Goal: Information Seeking & Learning: Understand process/instructions

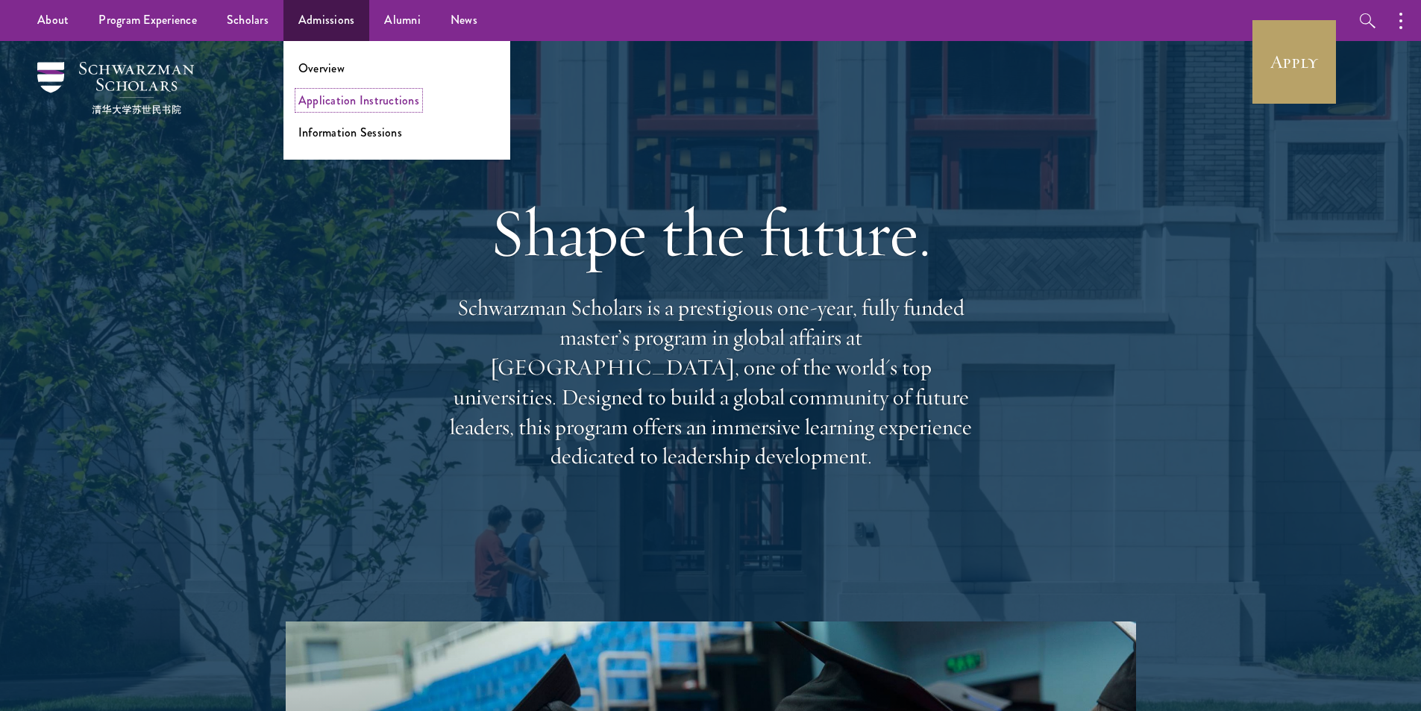
drag, startPoint x: 326, startPoint y: 105, endPoint x: 339, endPoint y: 112, distance: 14.3
click at [326, 105] on link "Application Instructions" at bounding box center [358, 100] width 121 height 17
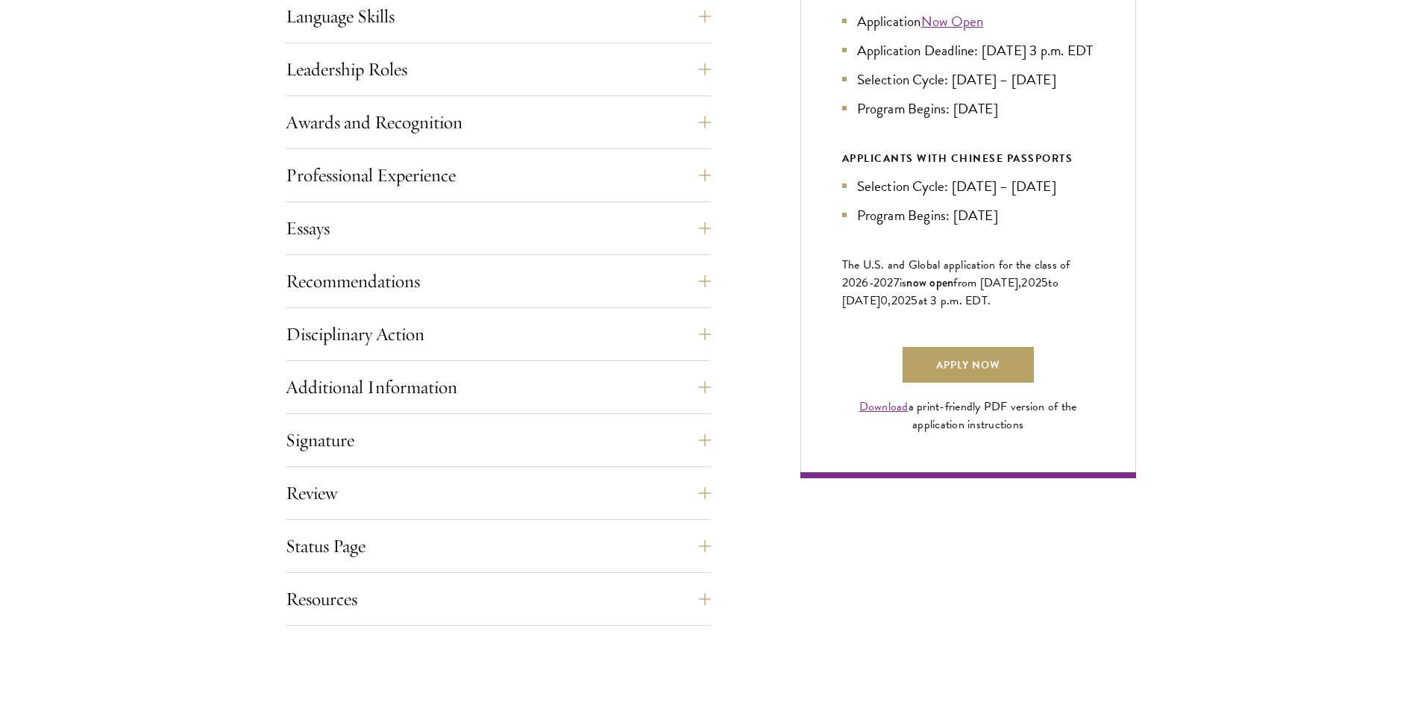
scroll to position [895, 0]
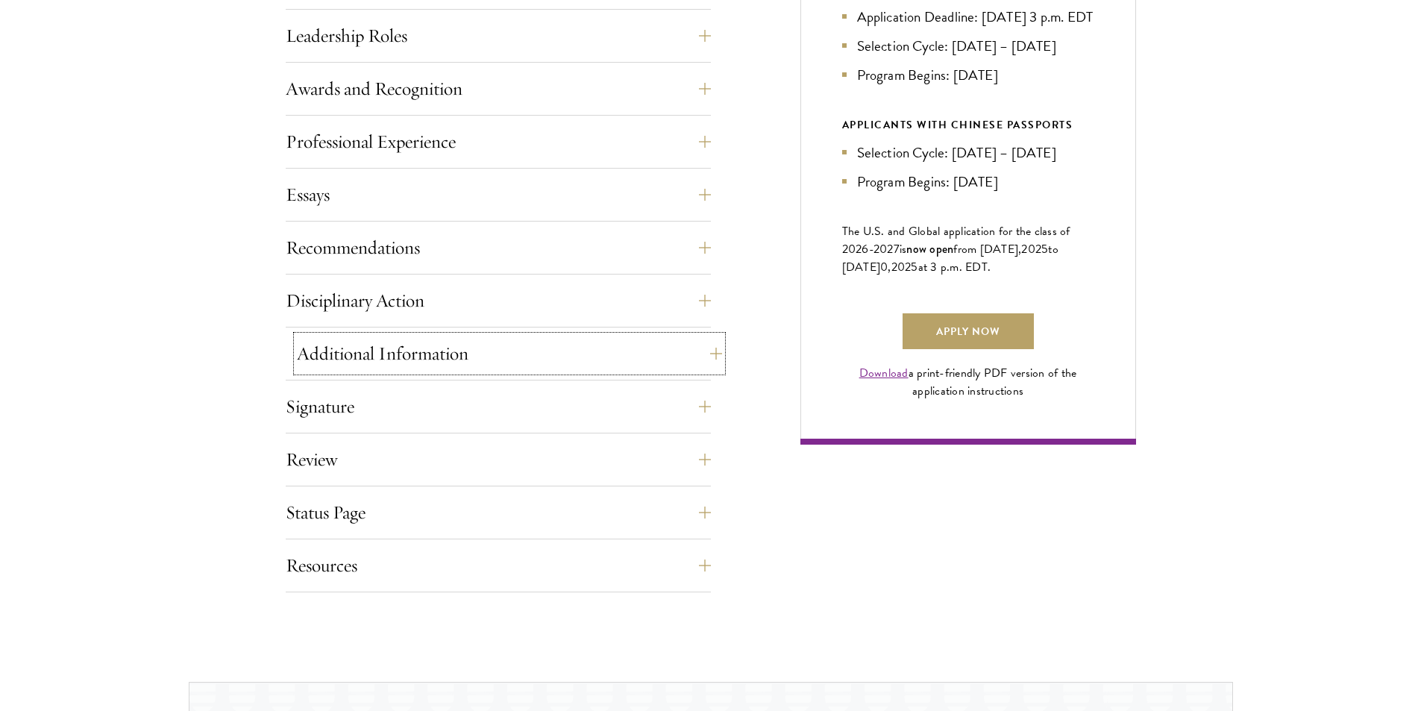
click at [374, 349] on button "Additional Information" at bounding box center [509, 354] width 425 height 36
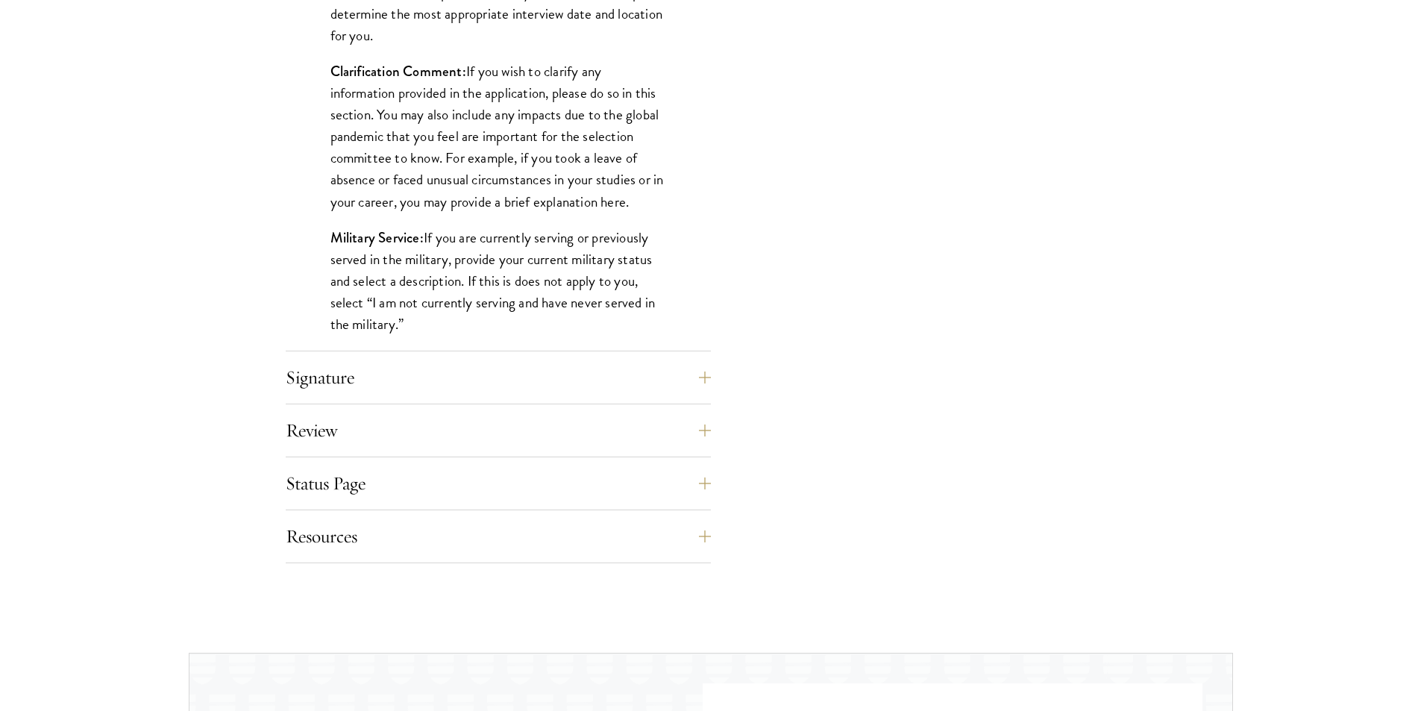
scroll to position [1417, 0]
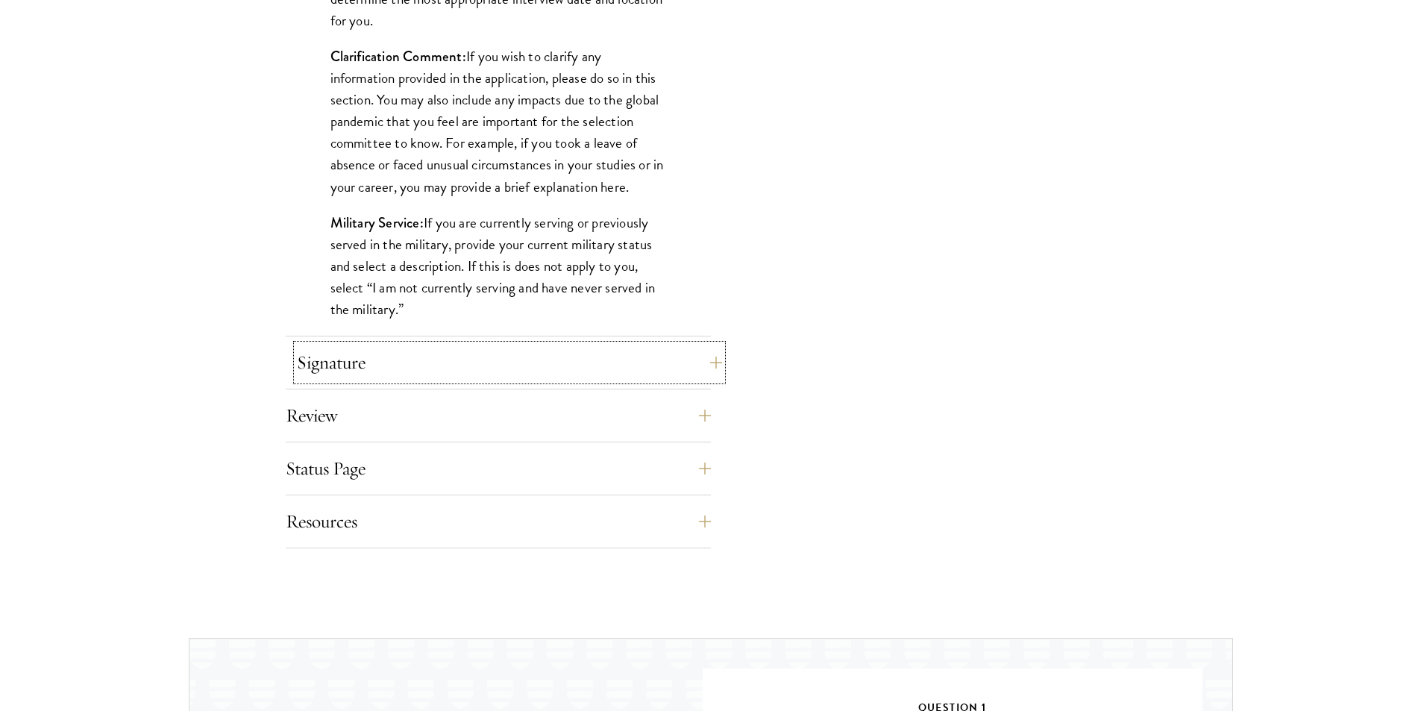
click at [306, 360] on button "Signature" at bounding box center [509, 363] width 425 height 36
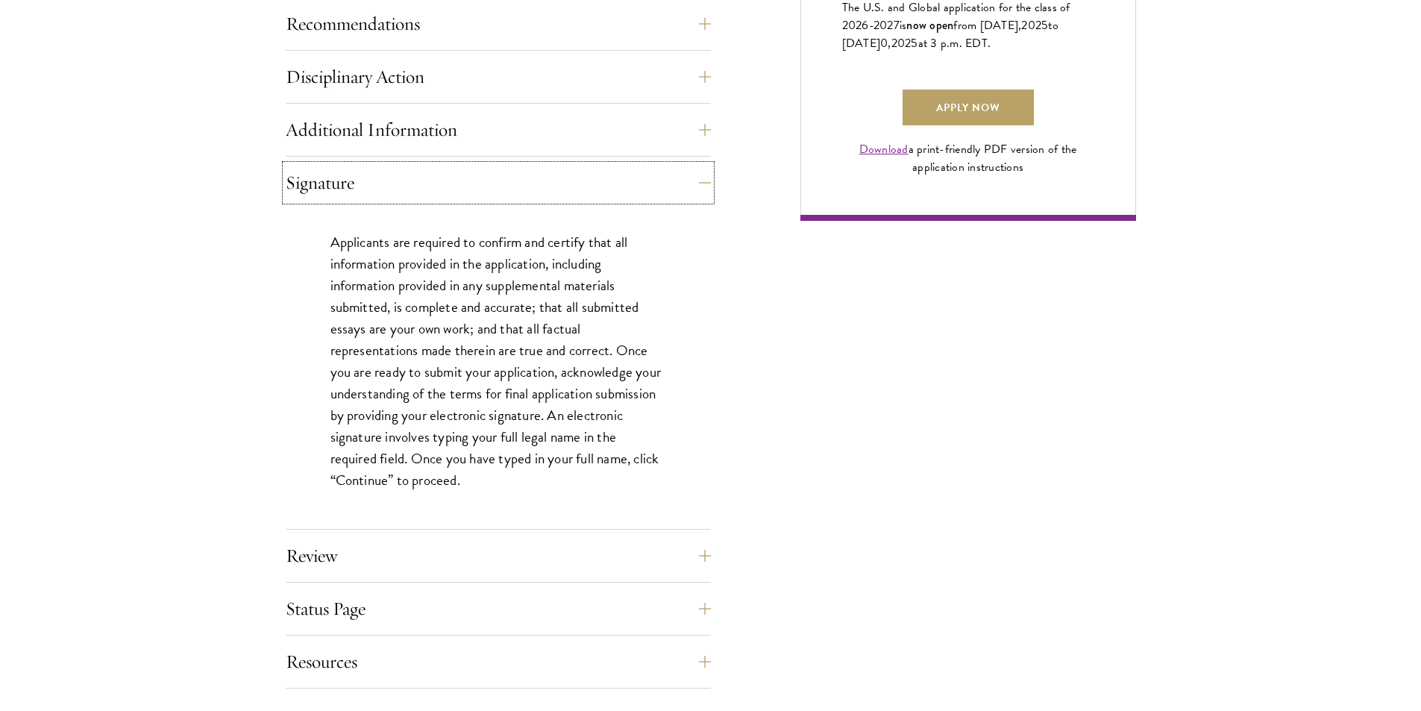
scroll to position [1342, 0]
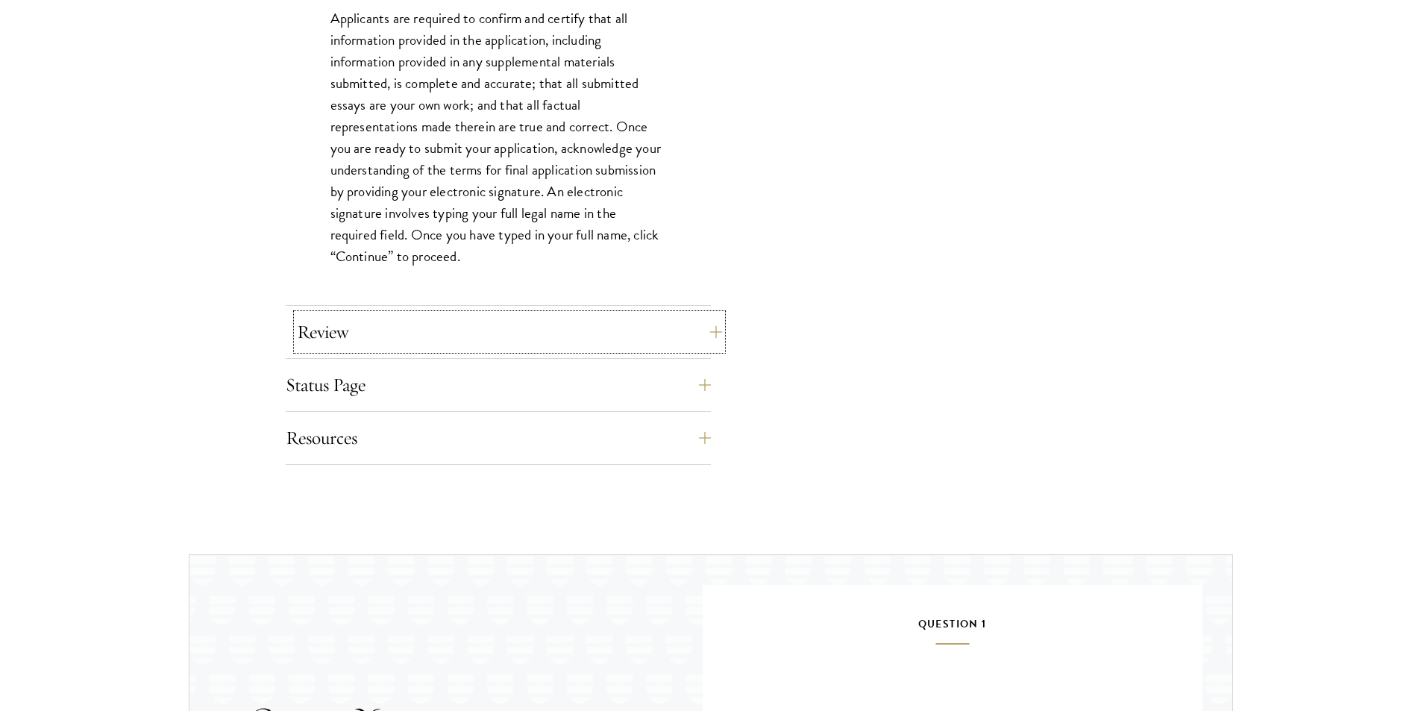
click at [298, 322] on button "Review" at bounding box center [509, 332] width 425 height 36
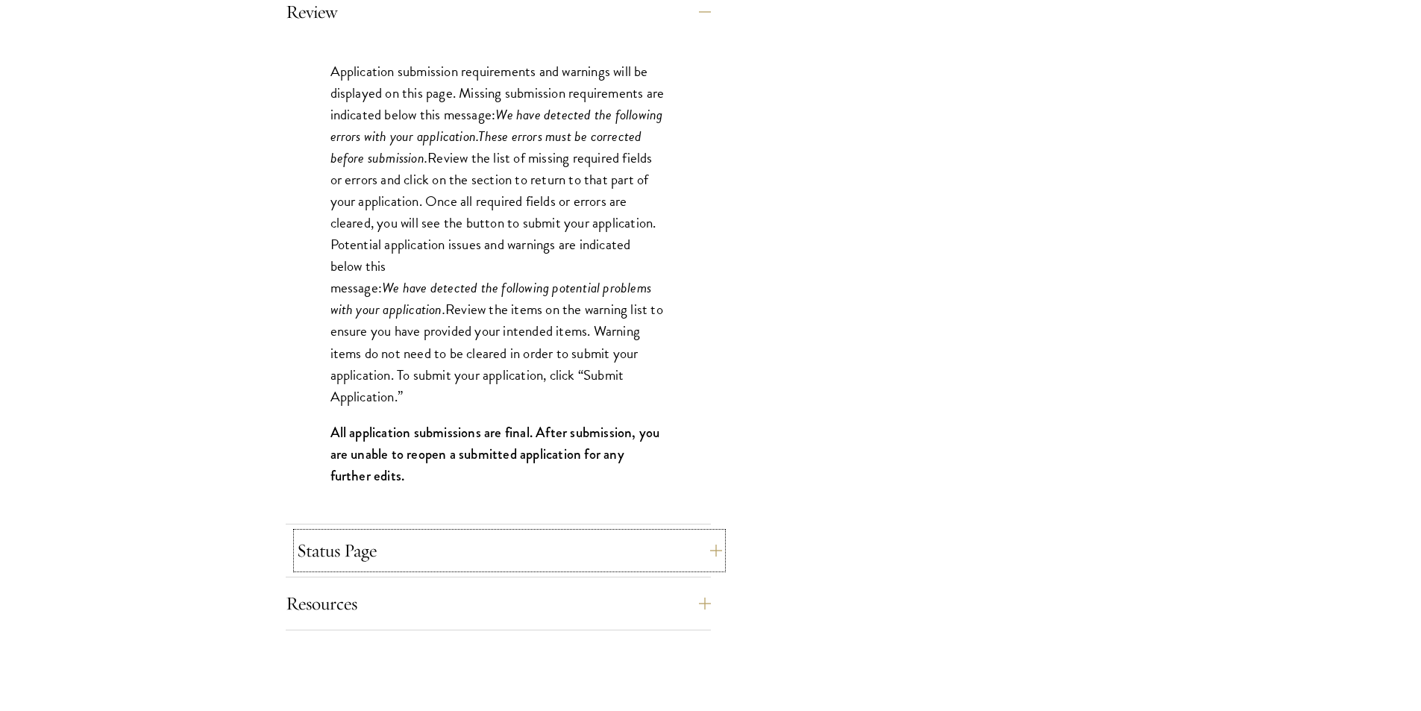
click at [297, 556] on button "Status Page" at bounding box center [509, 550] width 425 height 36
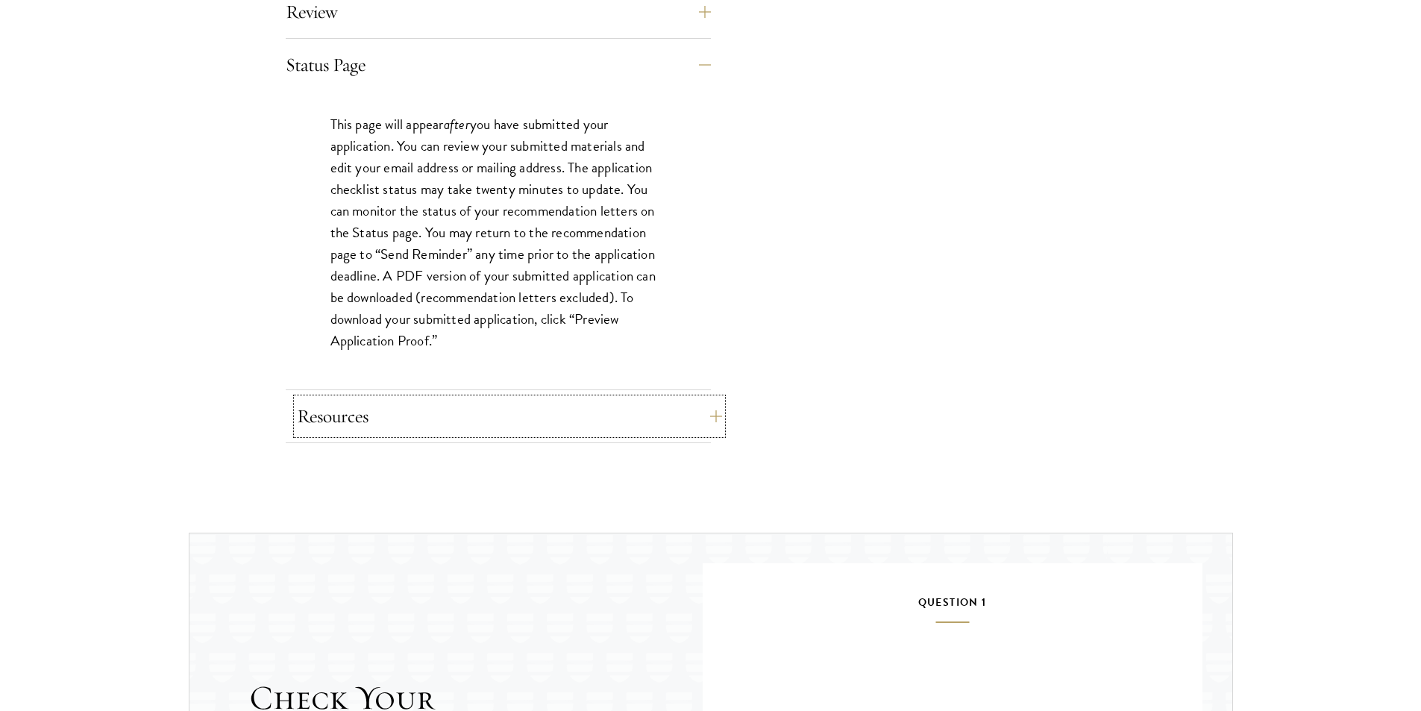
click at [314, 430] on button "Resources" at bounding box center [509, 416] width 425 height 36
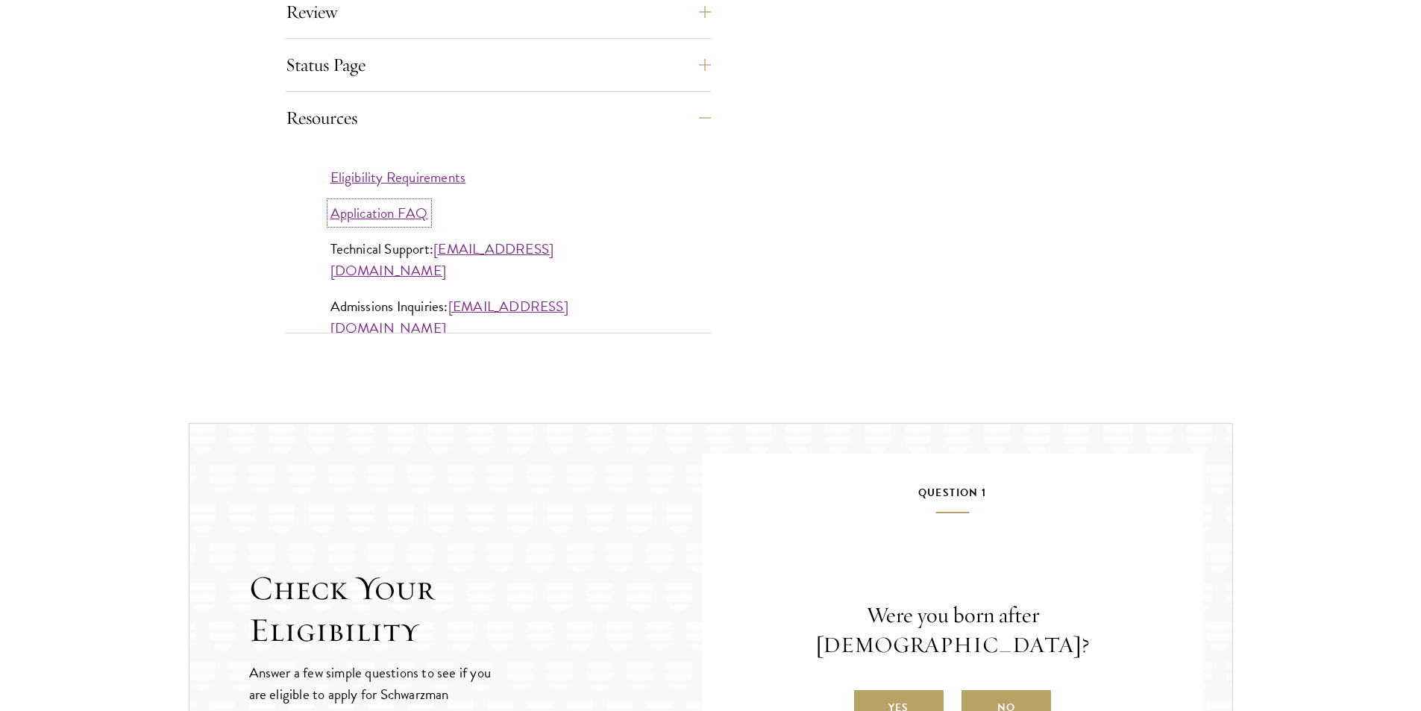
click at [380, 219] on link "Application FAQ" at bounding box center [379, 213] width 98 height 22
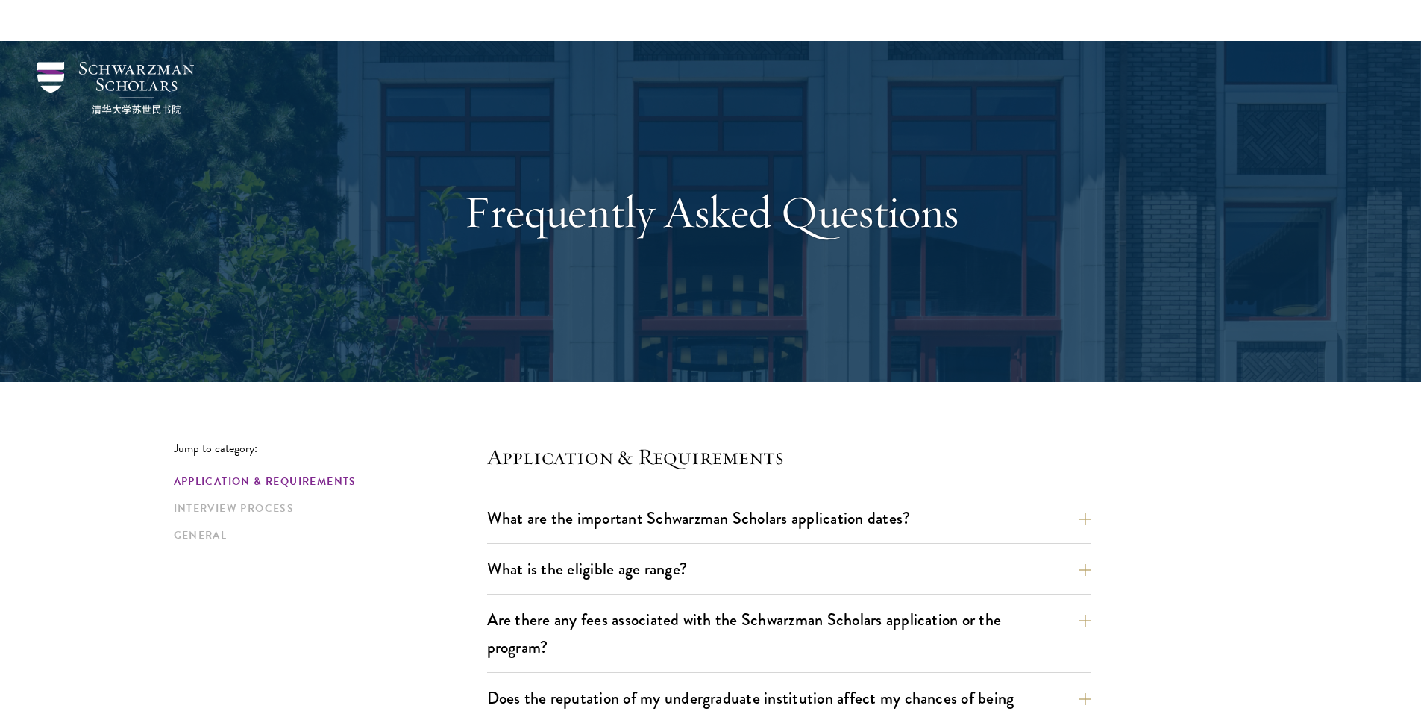
scroll to position [653, 0]
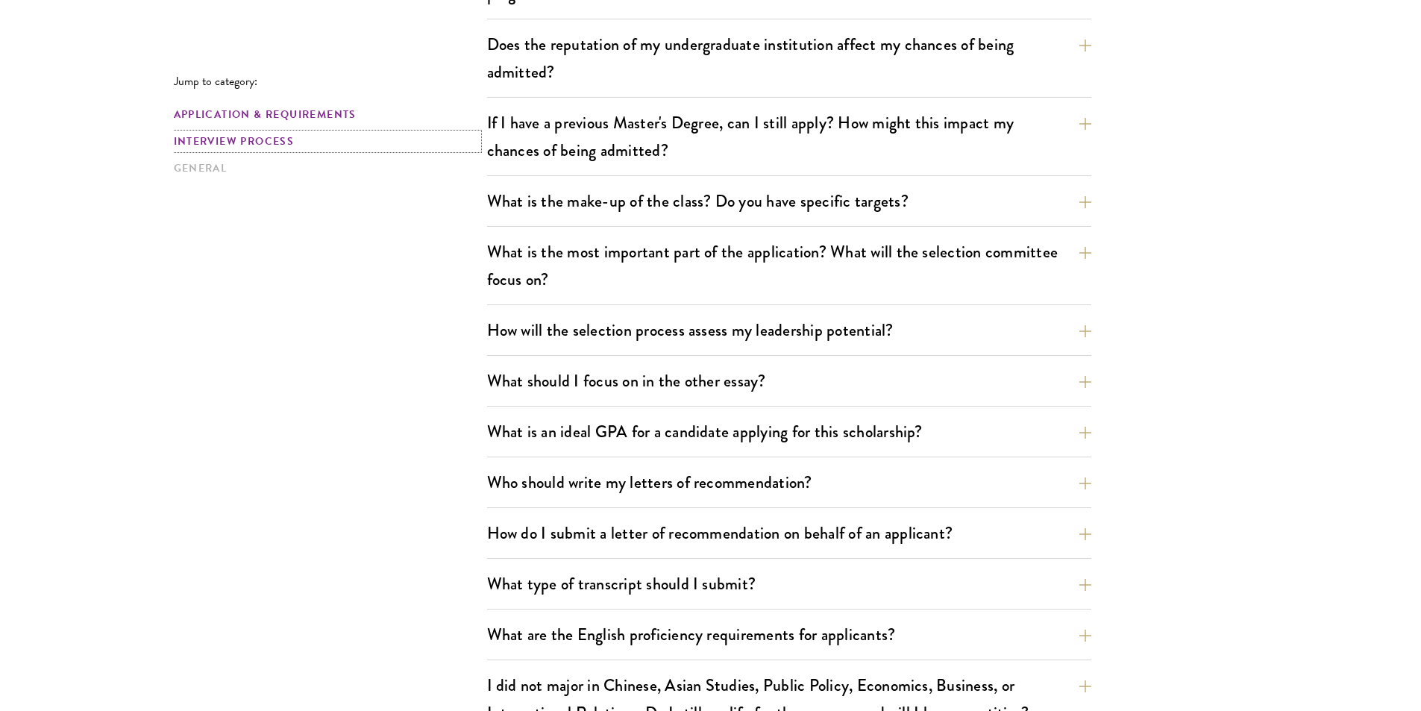
click at [289, 139] on link "Interview Process" at bounding box center [326, 141] width 304 height 16
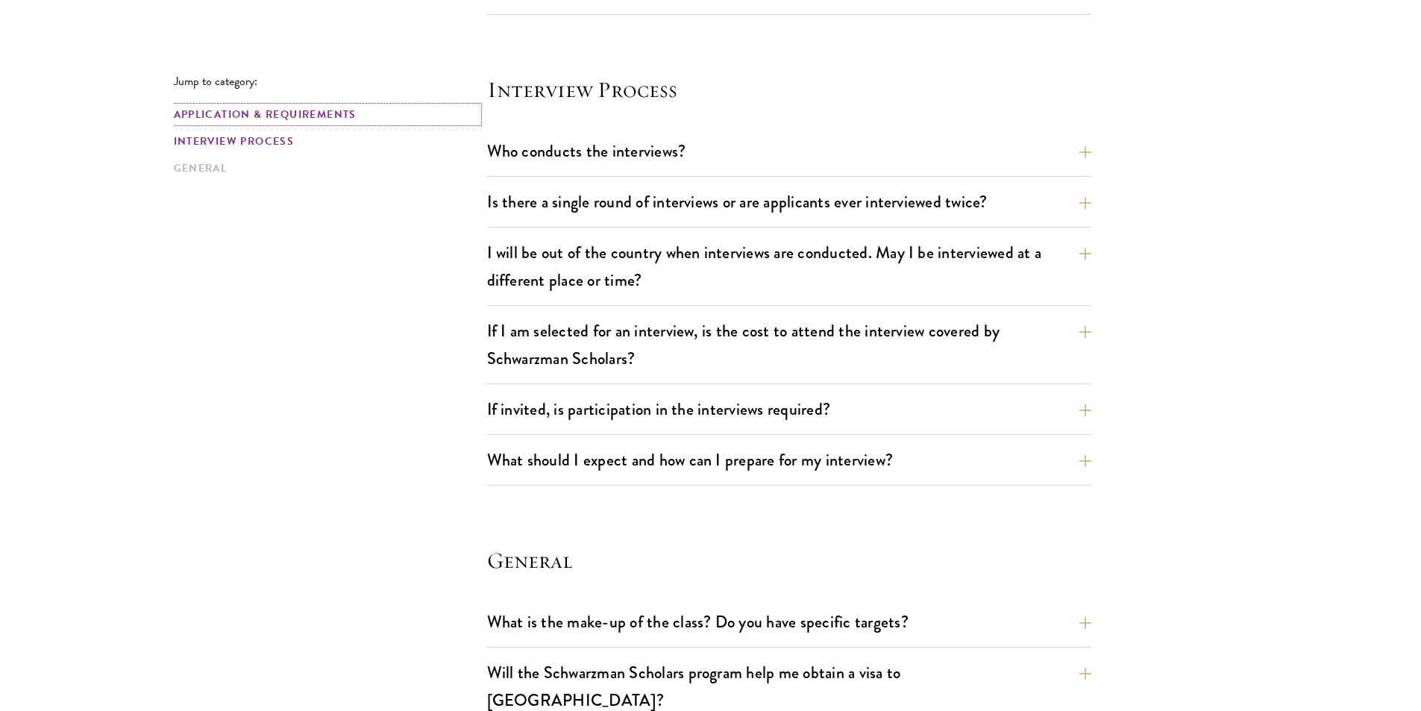
click at [315, 120] on link "Application & Requirements" at bounding box center [326, 115] width 304 height 16
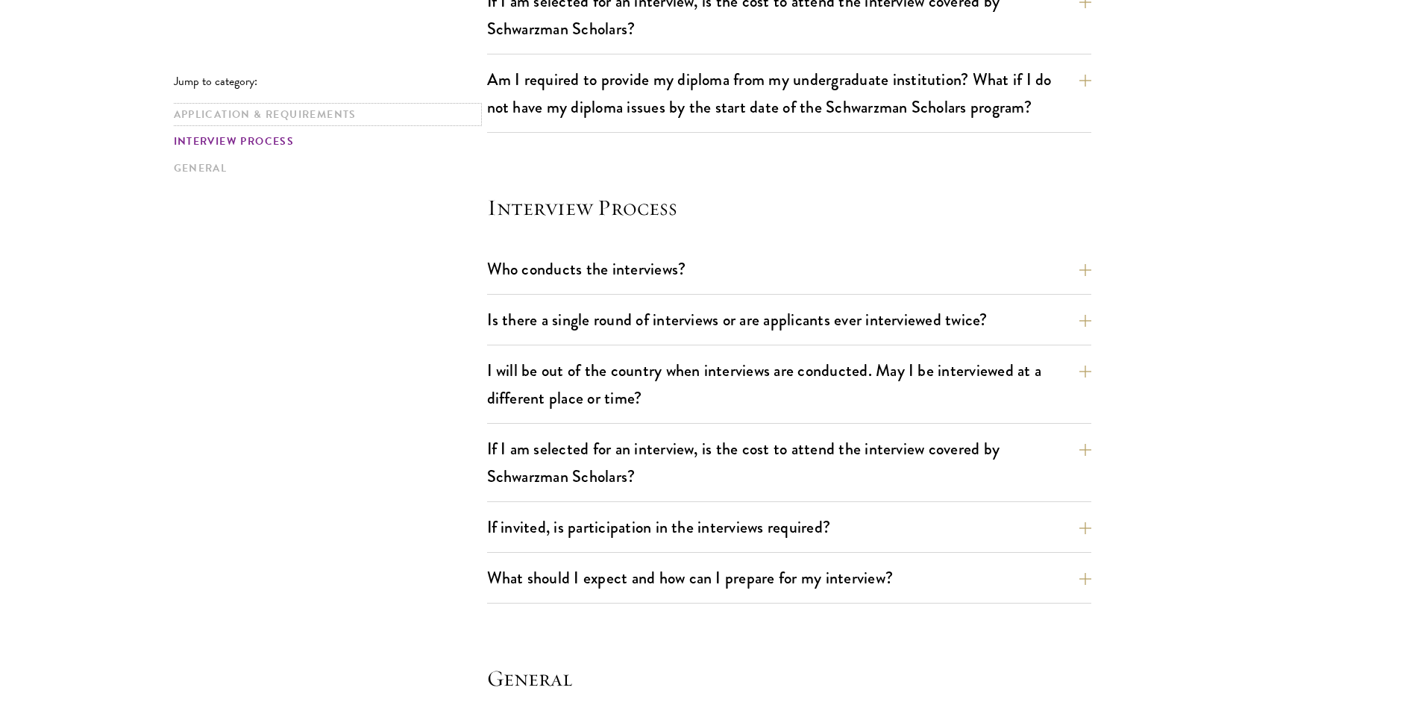
scroll to position [1709, 0]
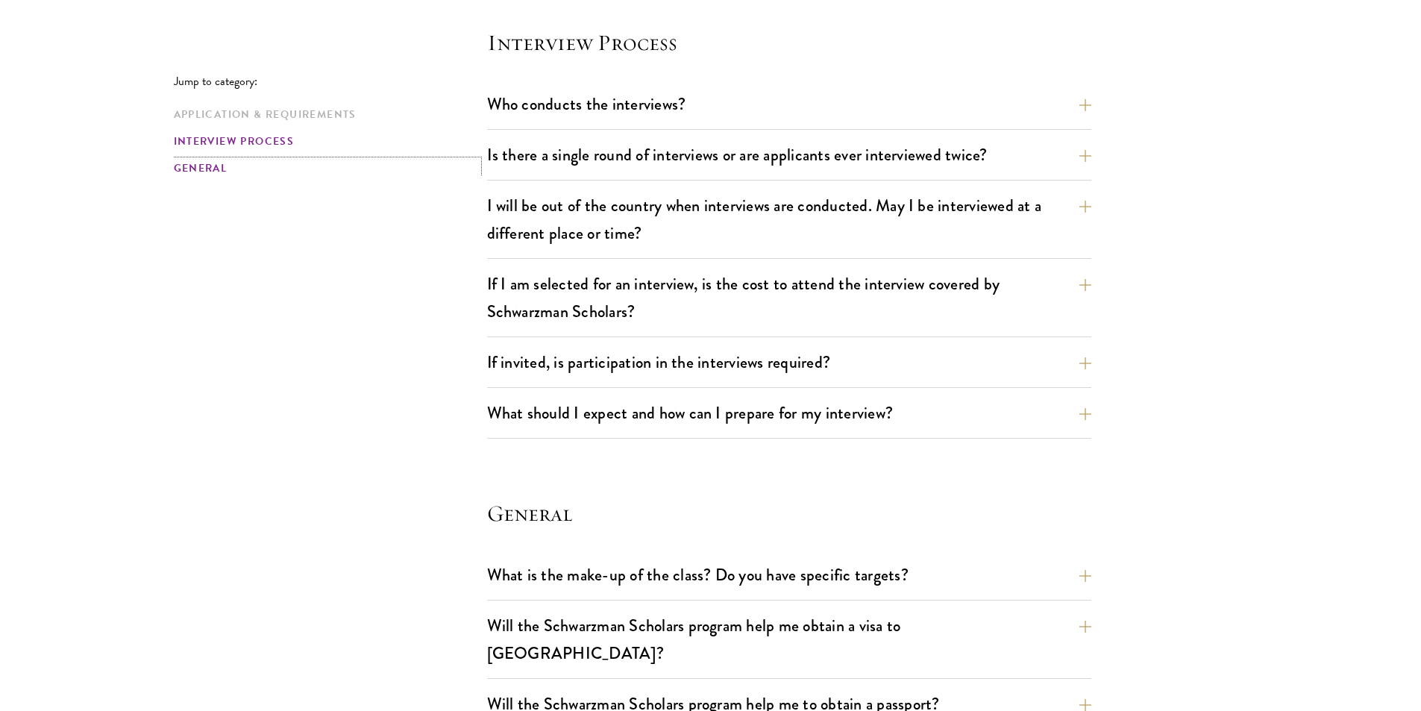
click at [224, 166] on link "General" at bounding box center [326, 168] width 304 height 16
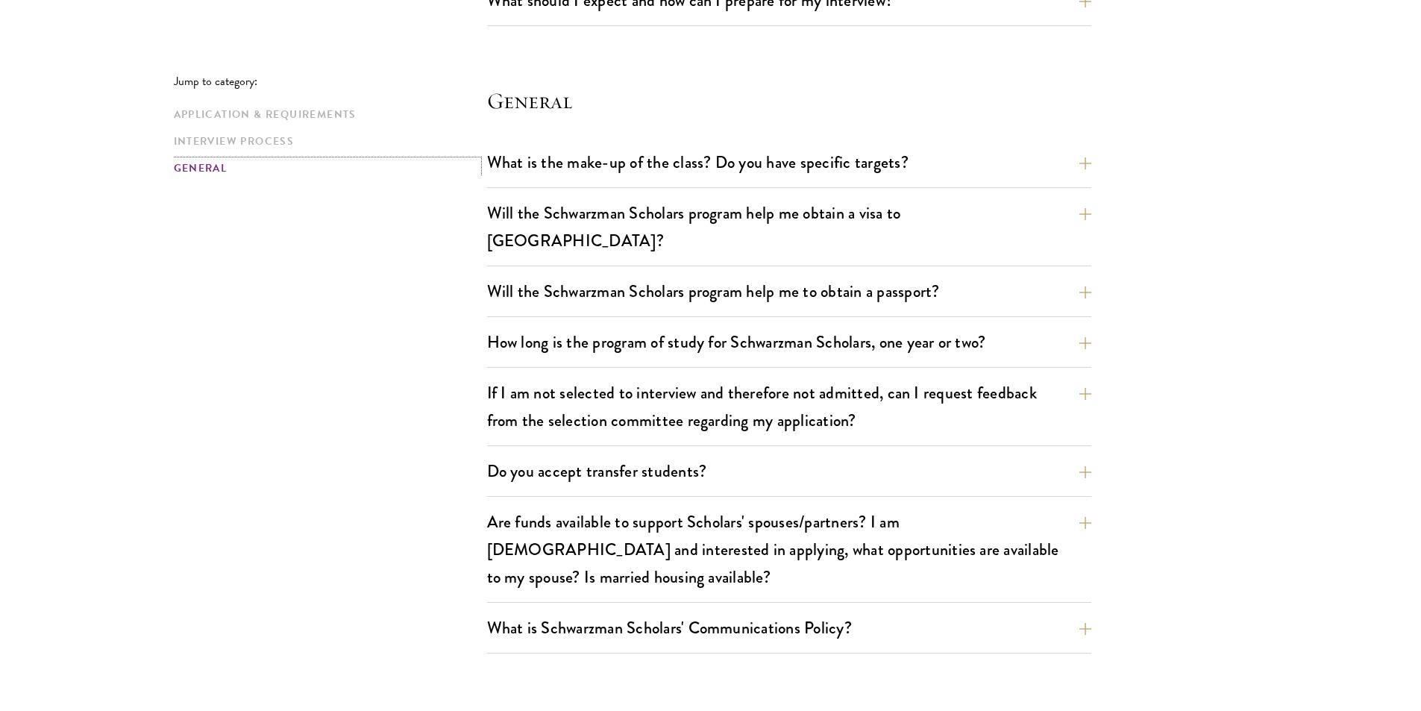
scroll to position [2133, 0]
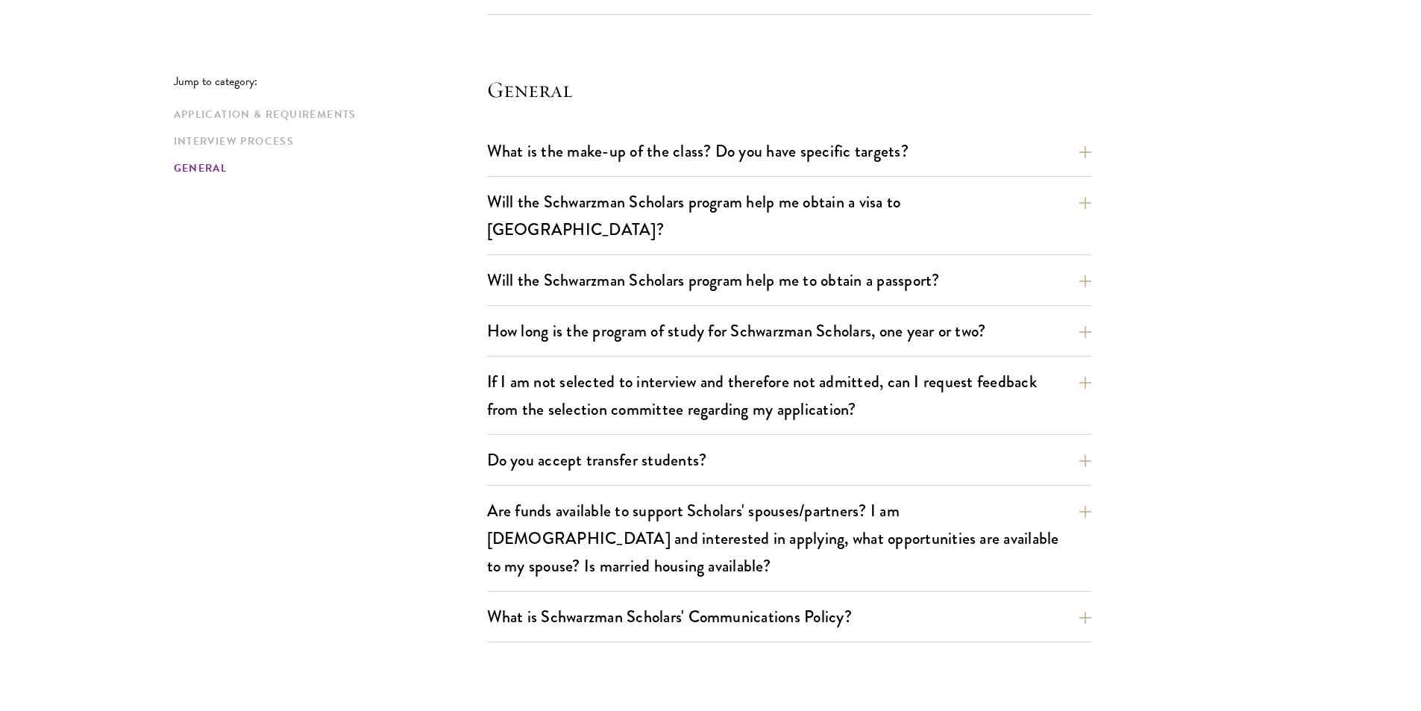
scroll to position [367, 0]
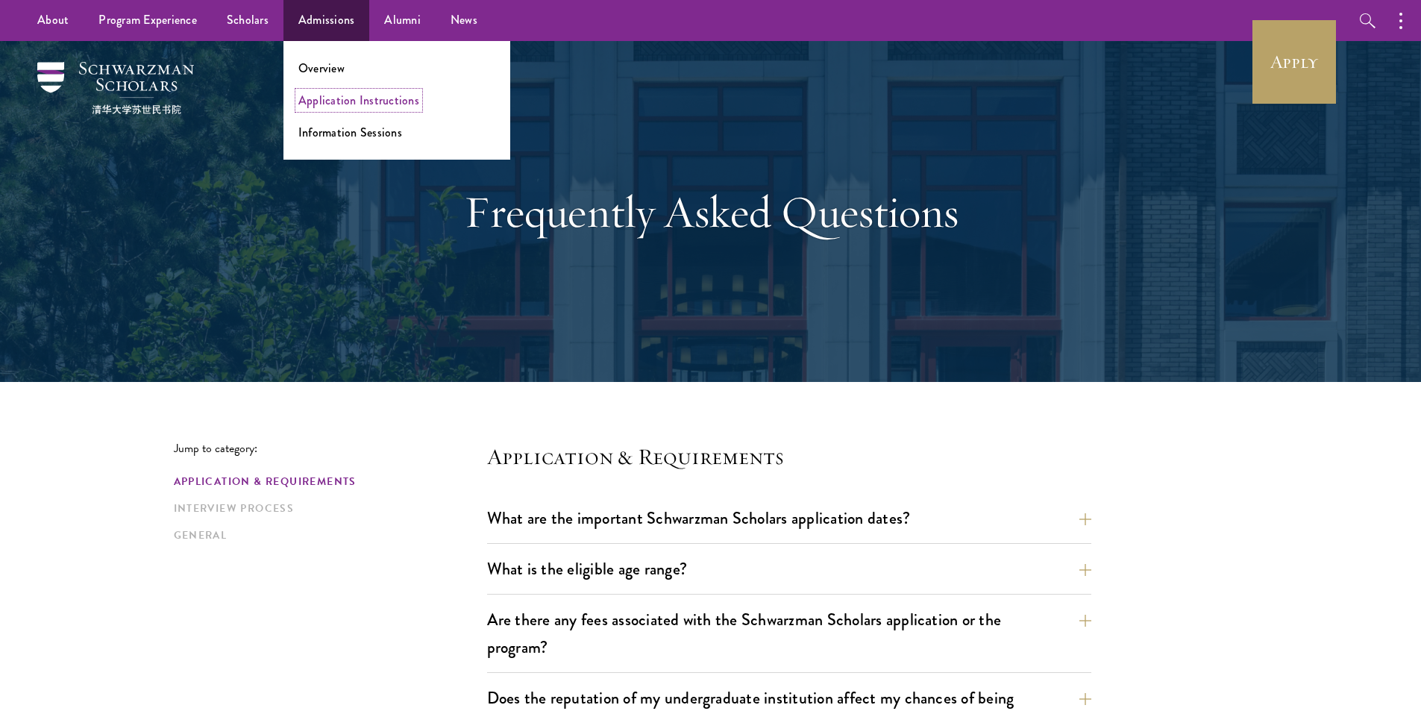
click at [336, 101] on link "Application Instructions" at bounding box center [358, 100] width 121 height 17
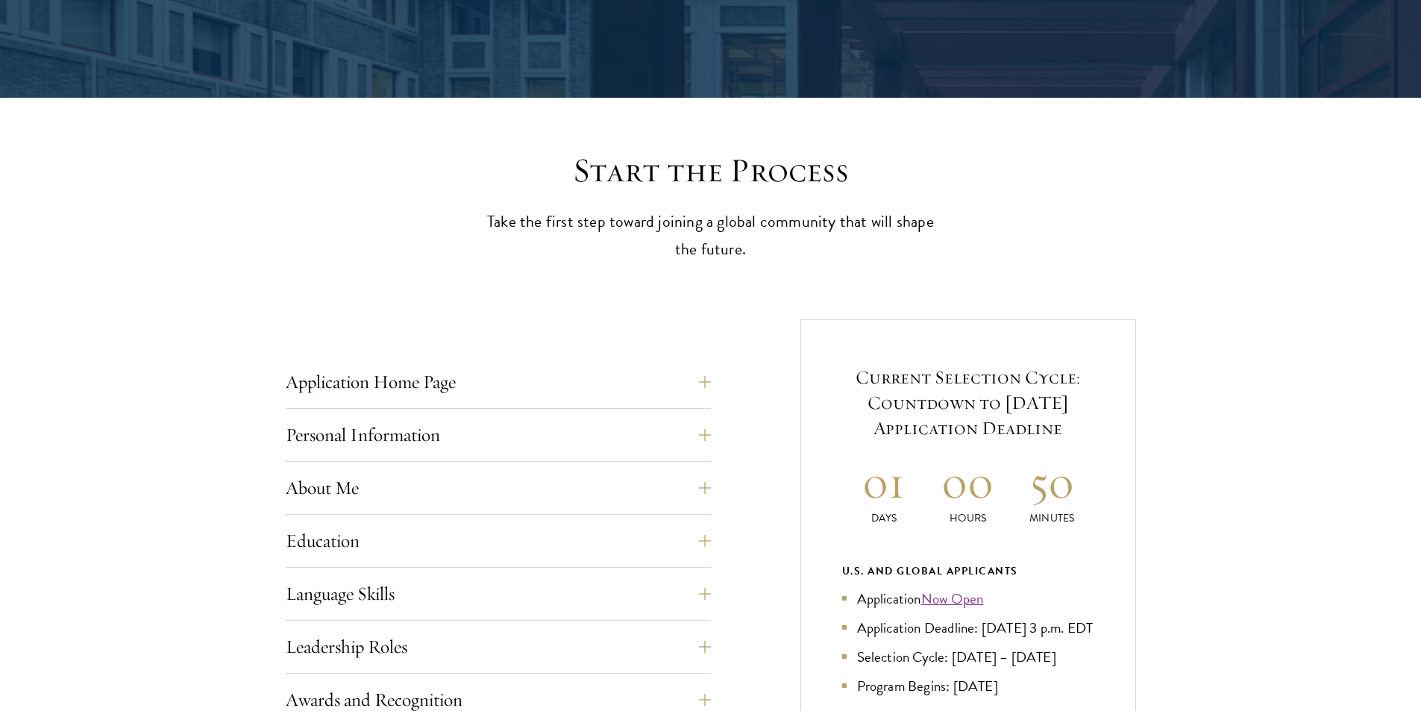
scroll to position [298, 0]
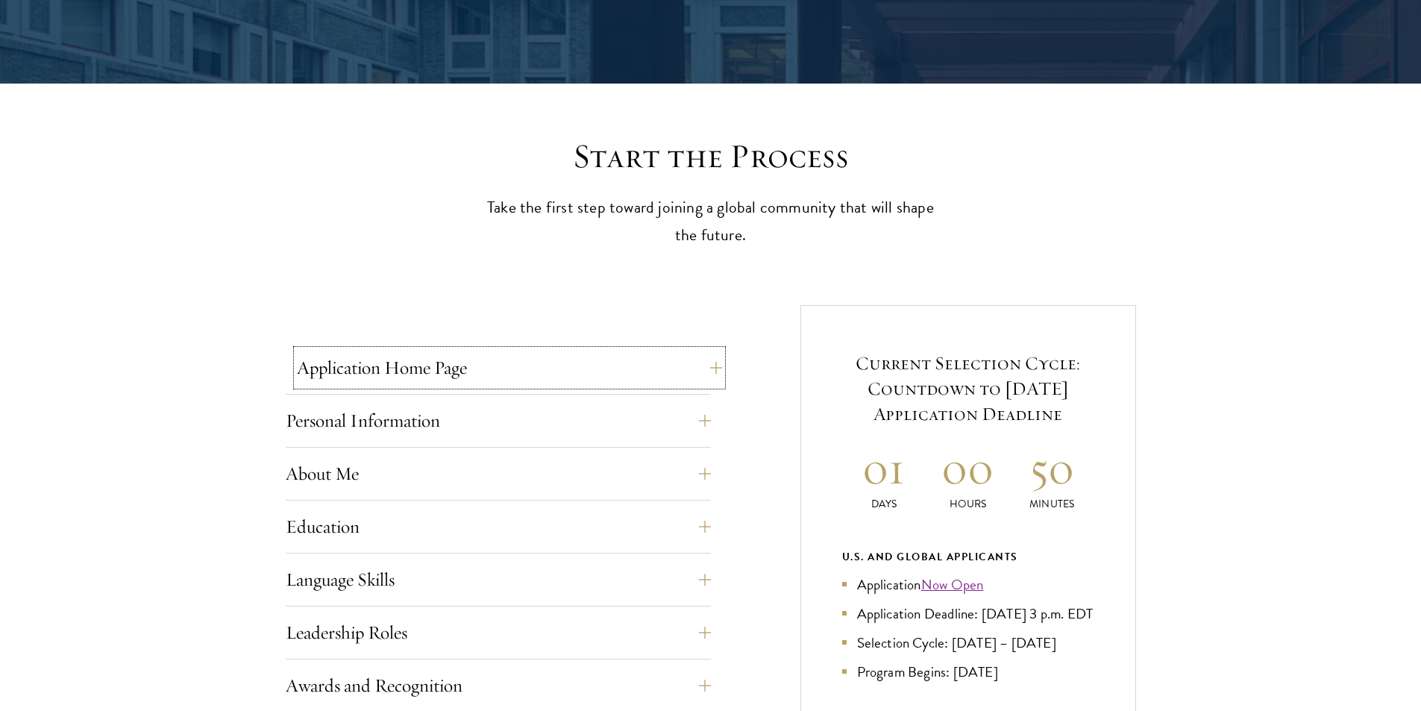
click at [425, 375] on button "Application Home Page" at bounding box center [509, 368] width 425 height 36
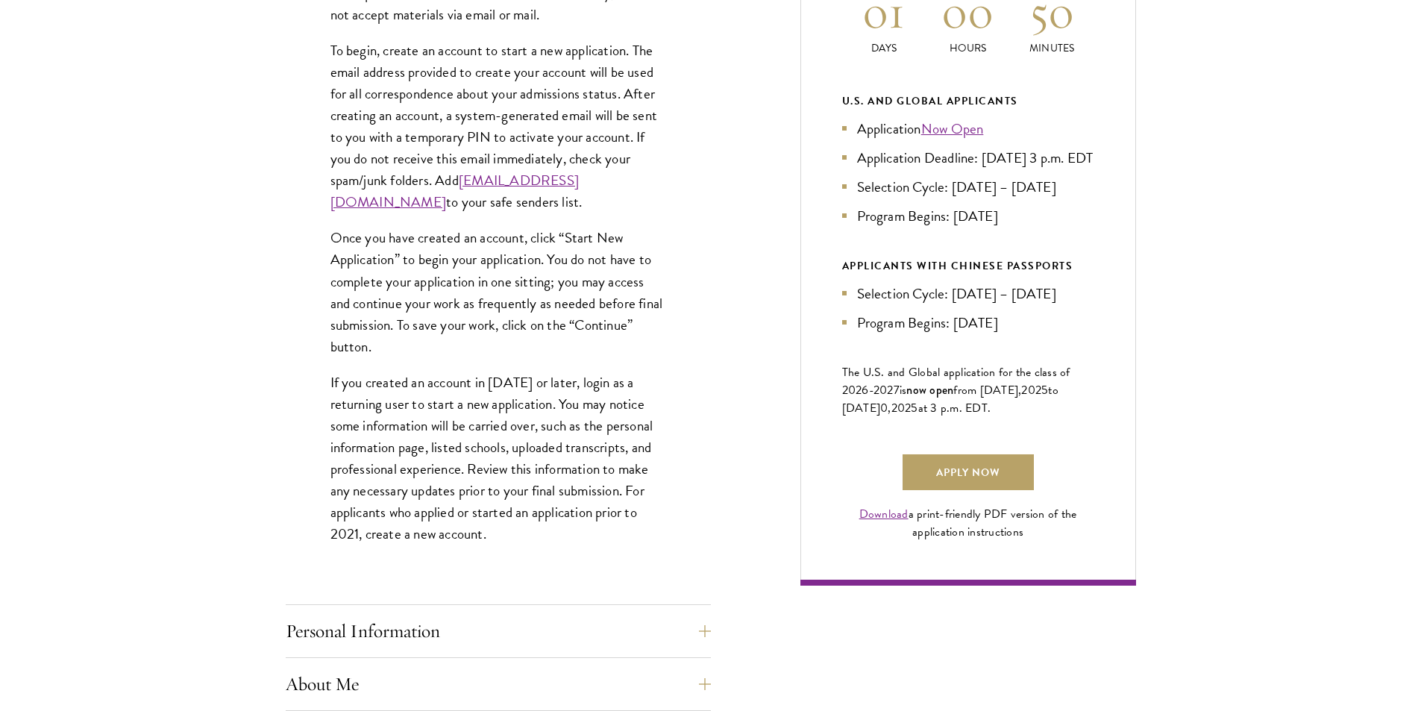
scroll to position [895, 0]
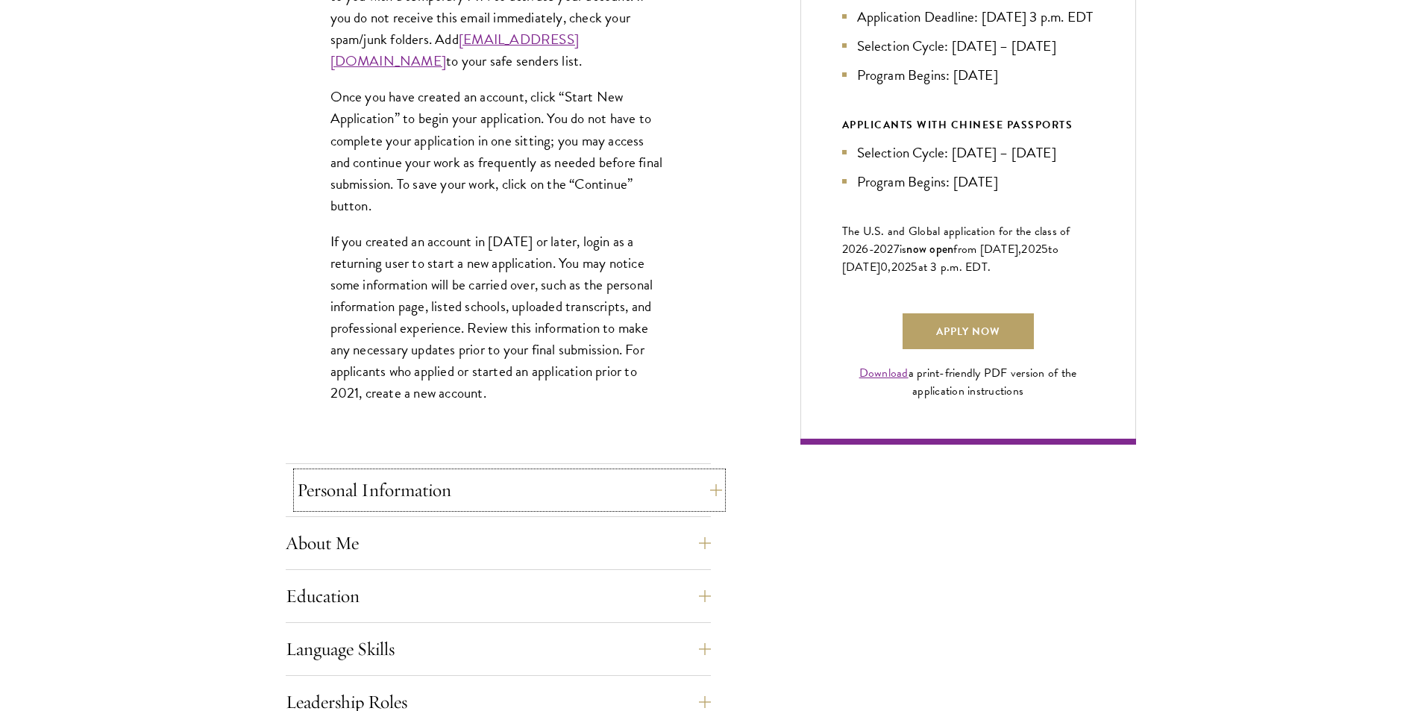
click at [395, 486] on button "Personal Information" at bounding box center [509, 490] width 425 height 36
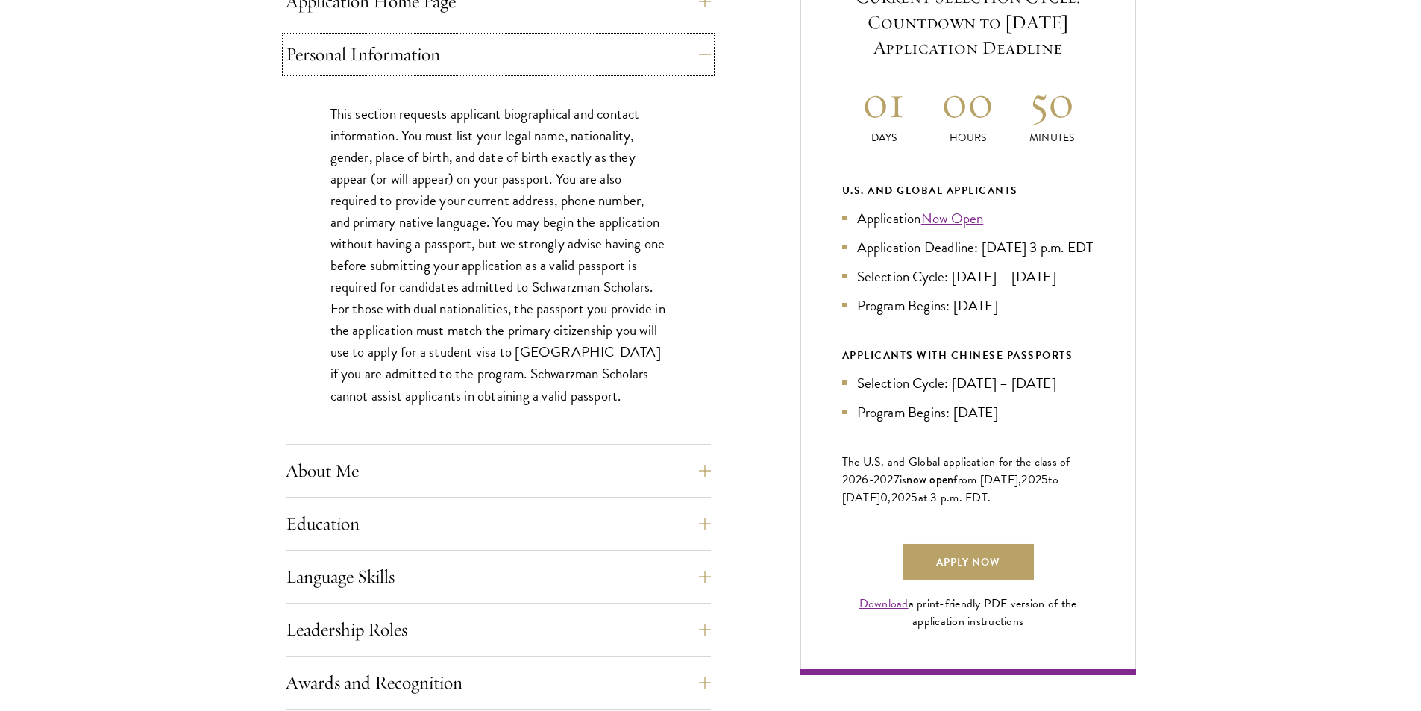
scroll to position [820, 0]
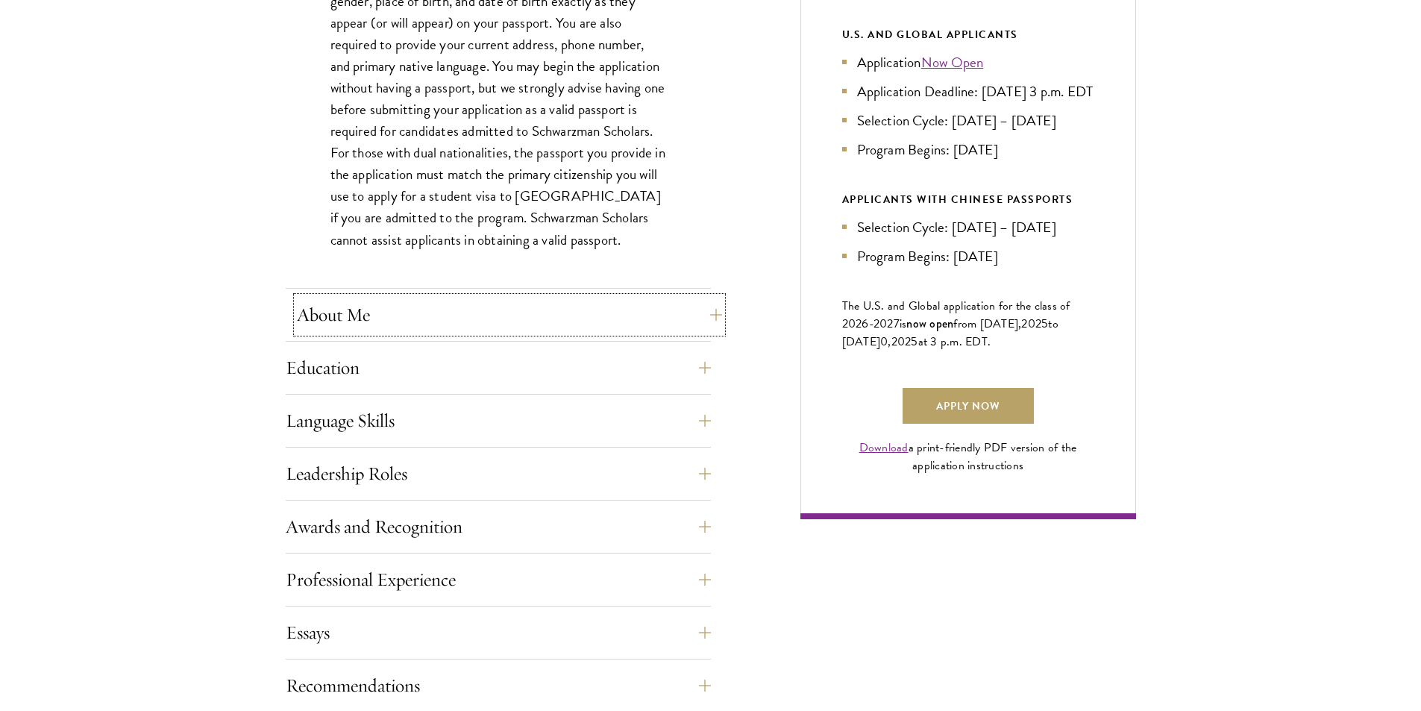
click at [352, 321] on button "About Me" at bounding box center [509, 315] width 425 height 36
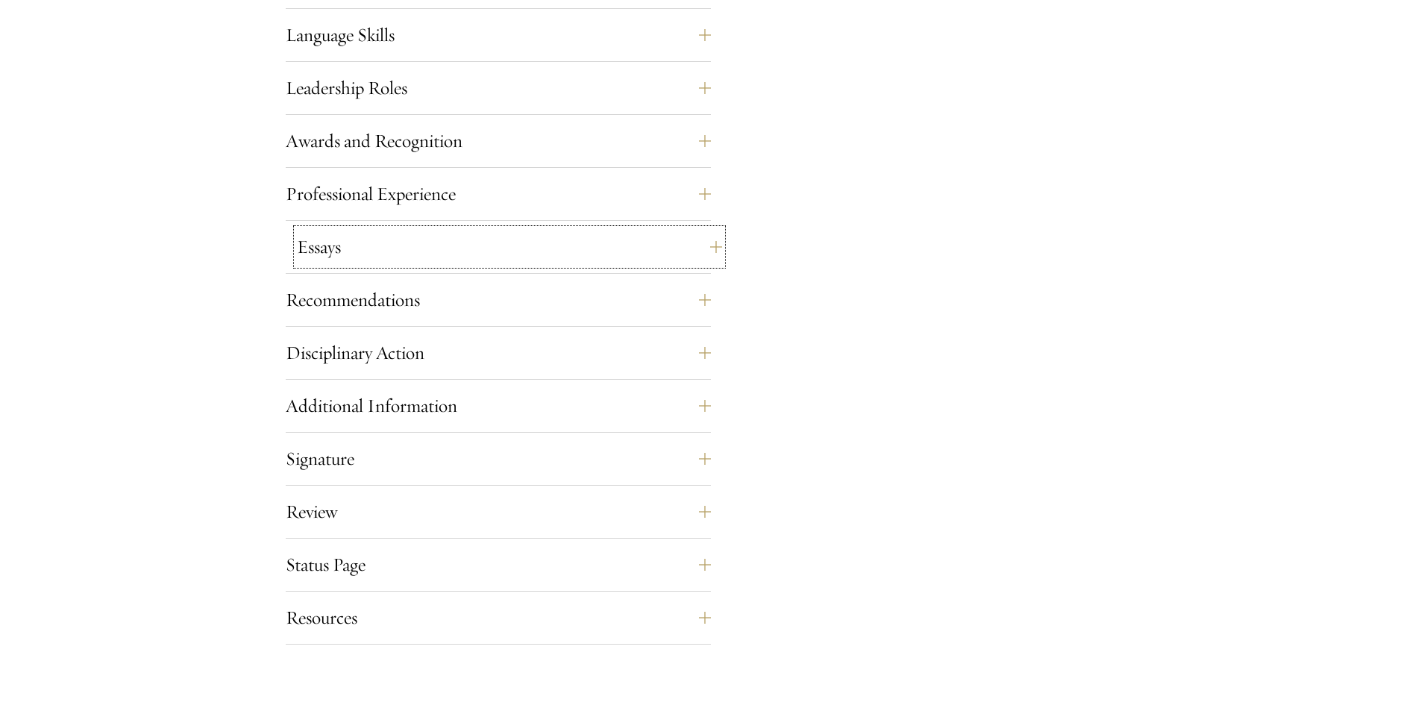
click at [377, 252] on button "Essays" at bounding box center [509, 247] width 425 height 36
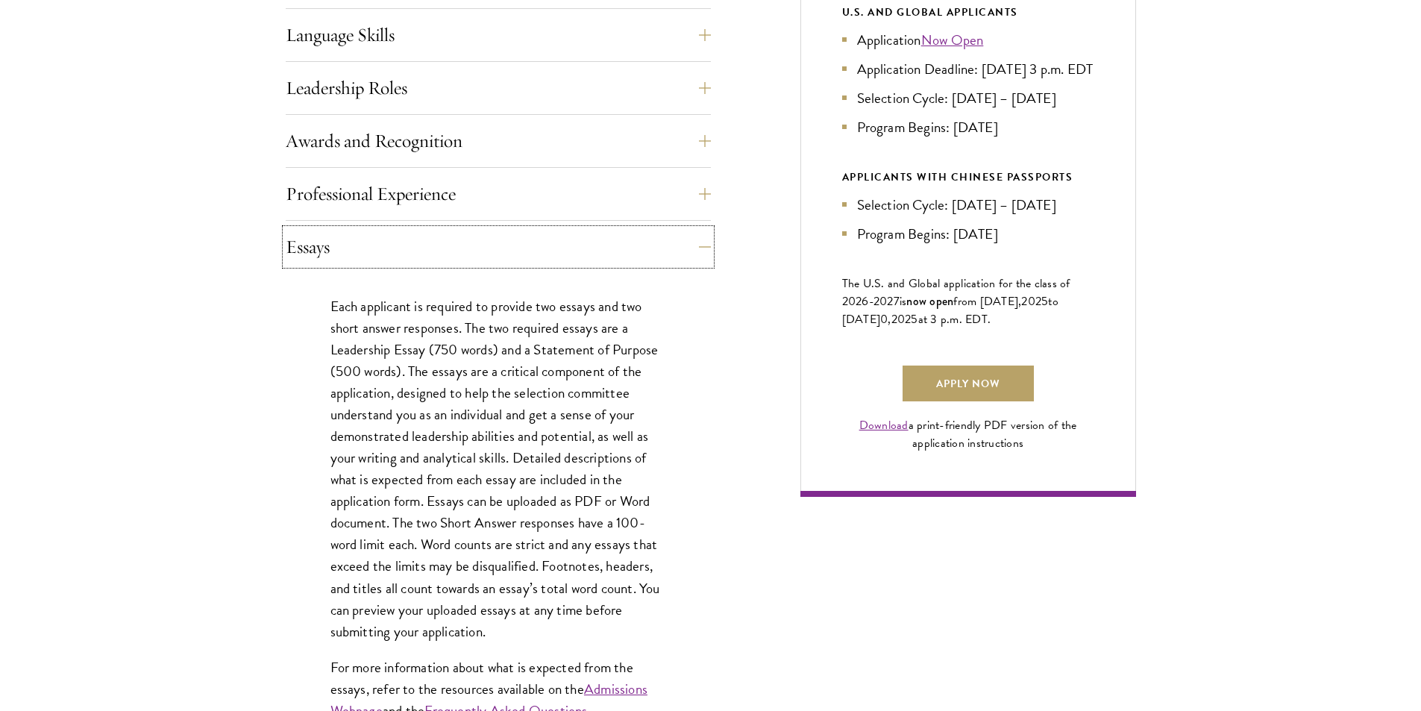
scroll to position [917, 0]
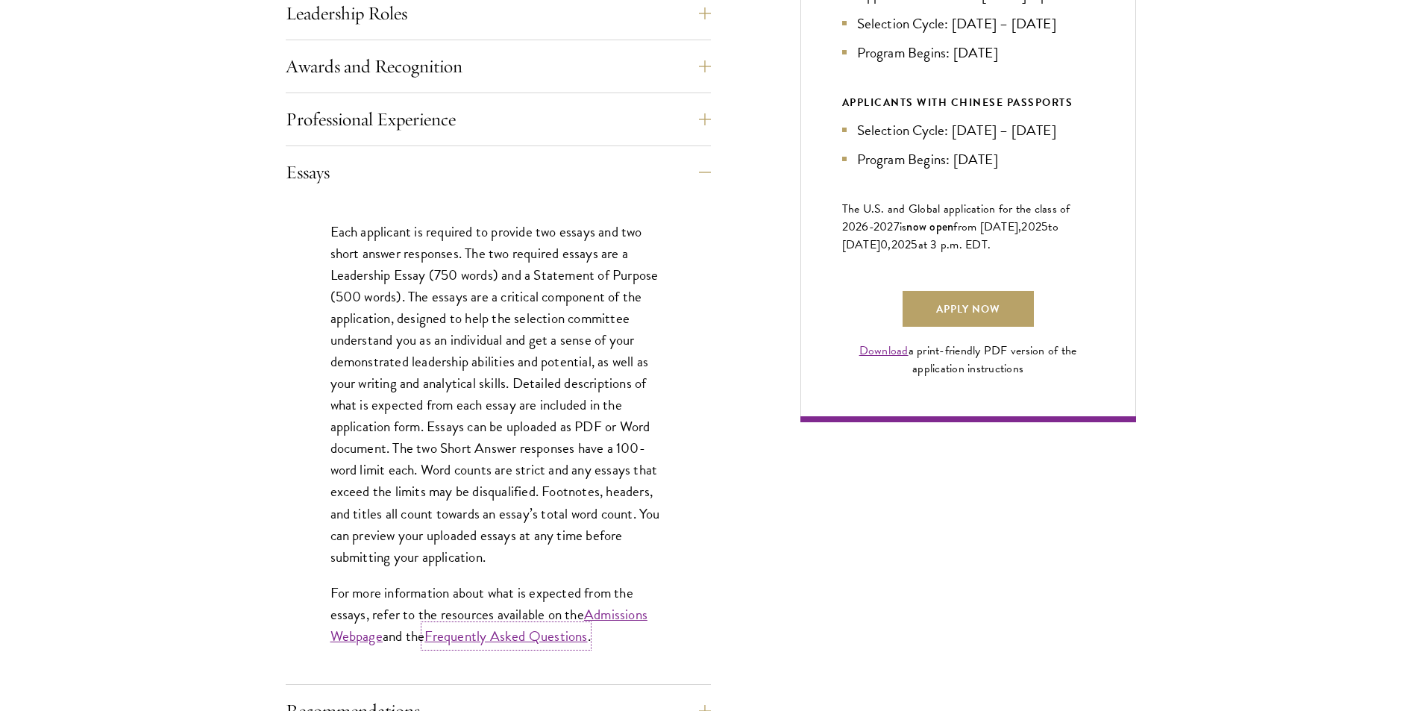
click at [531, 638] on link "Frequently Asked Questions" at bounding box center [505, 636] width 163 height 22
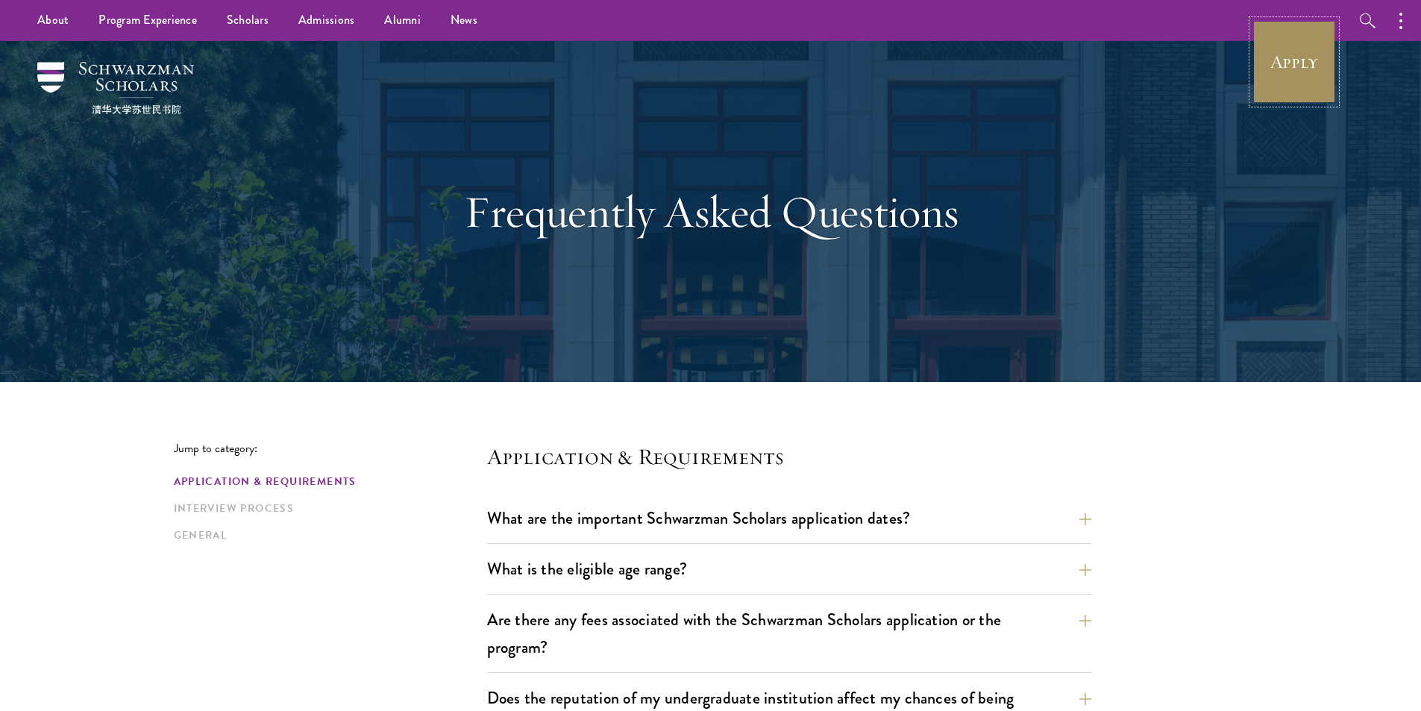
click at [1279, 83] on link "Apply" at bounding box center [1294, 62] width 84 height 84
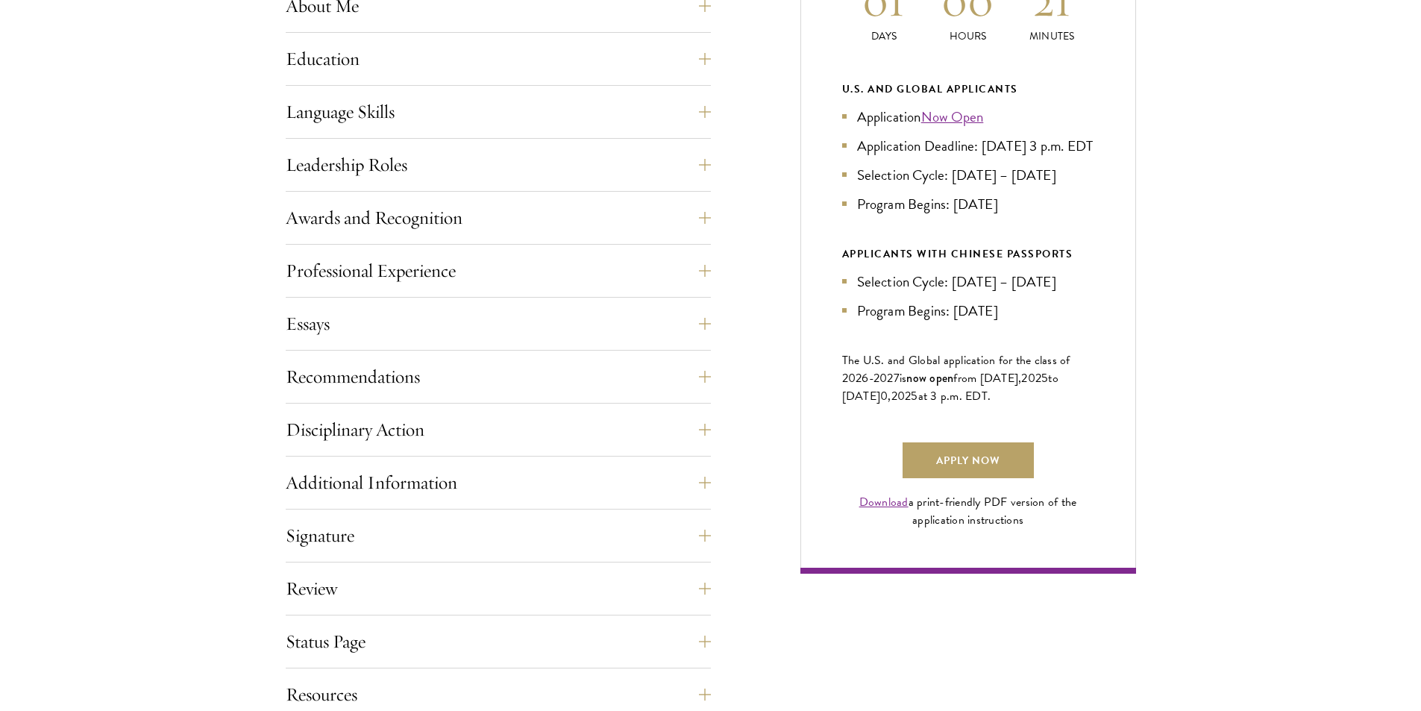
scroll to position [820, 0]
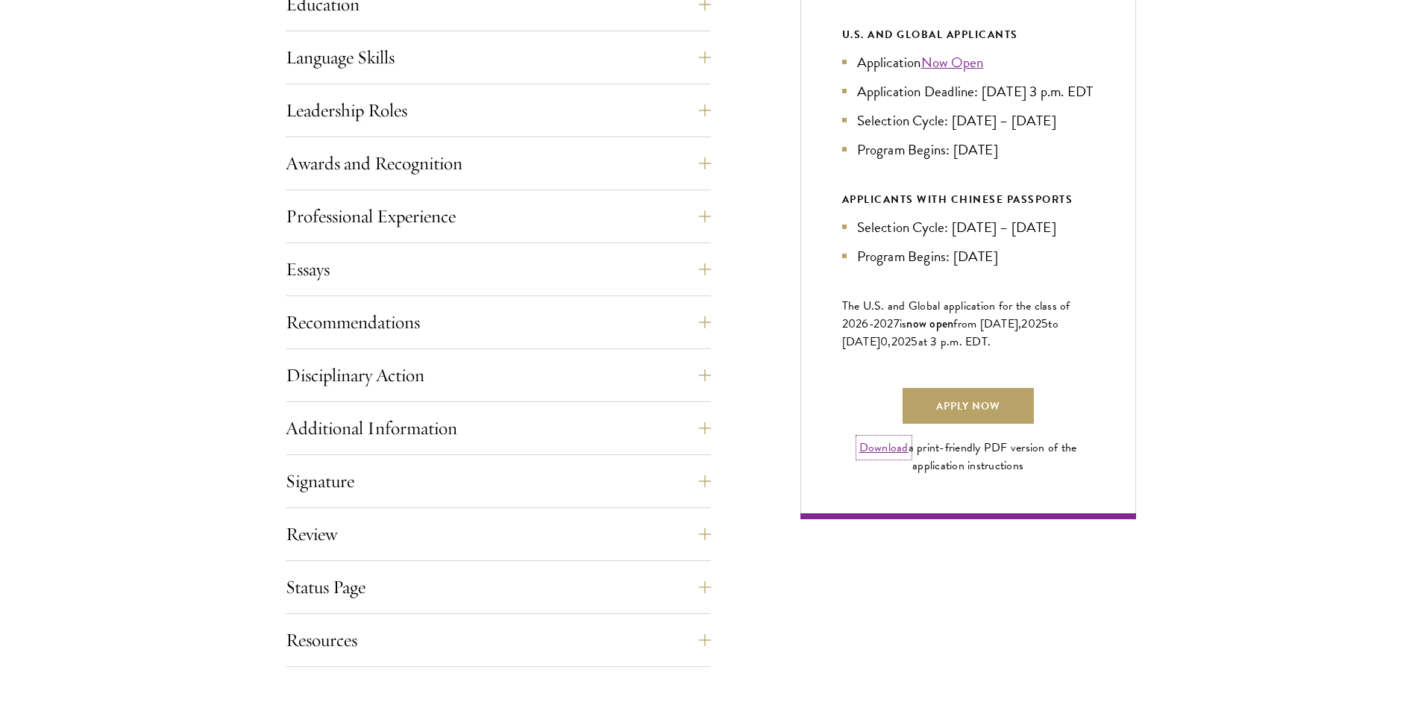
click at [885, 456] on link "Download" at bounding box center [883, 447] width 49 height 18
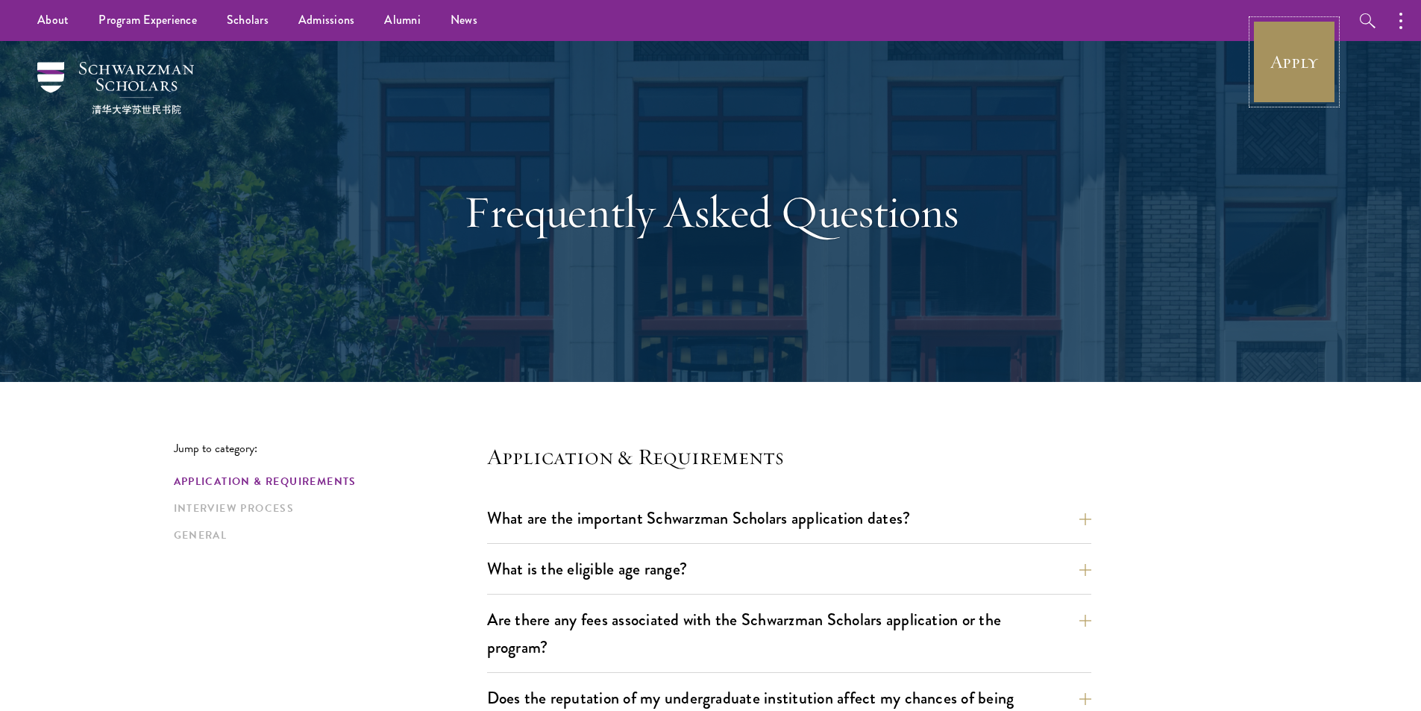
click at [1284, 68] on link "Apply" at bounding box center [1294, 62] width 84 height 84
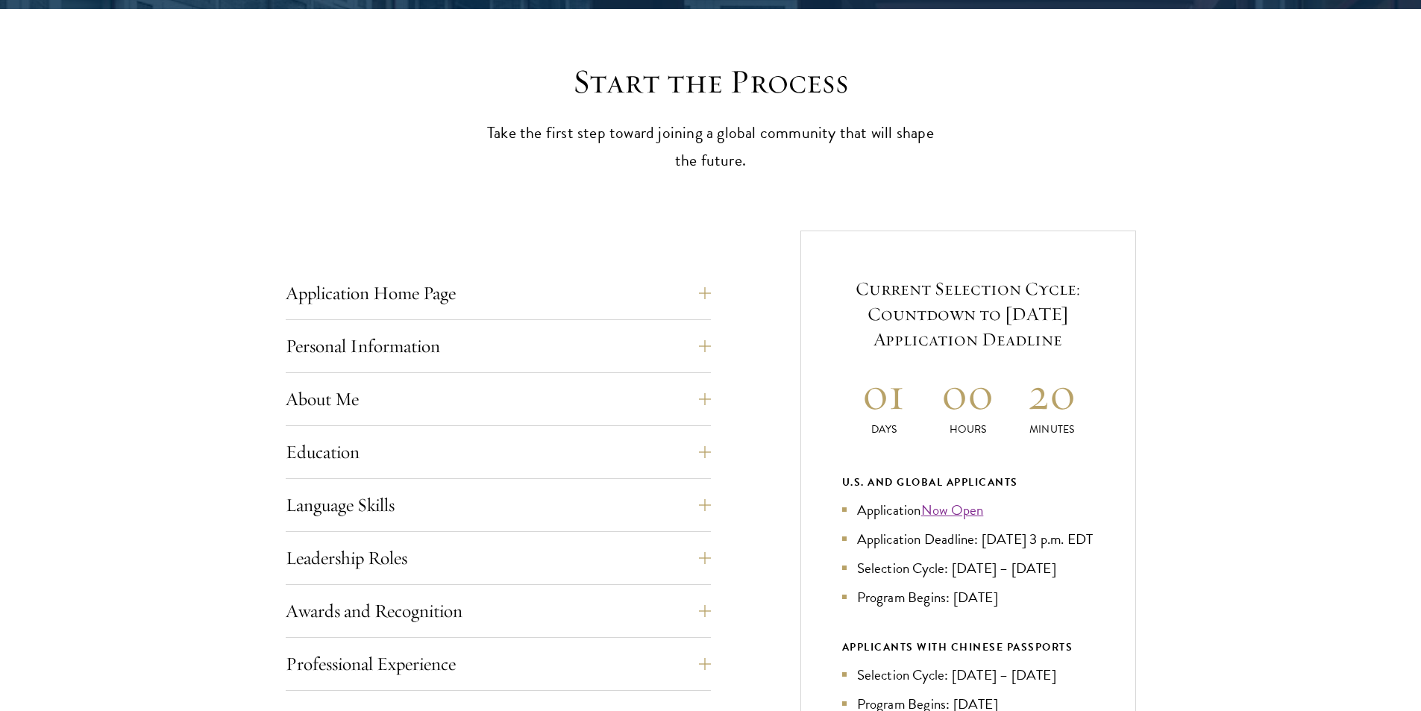
scroll to position [820, 0]
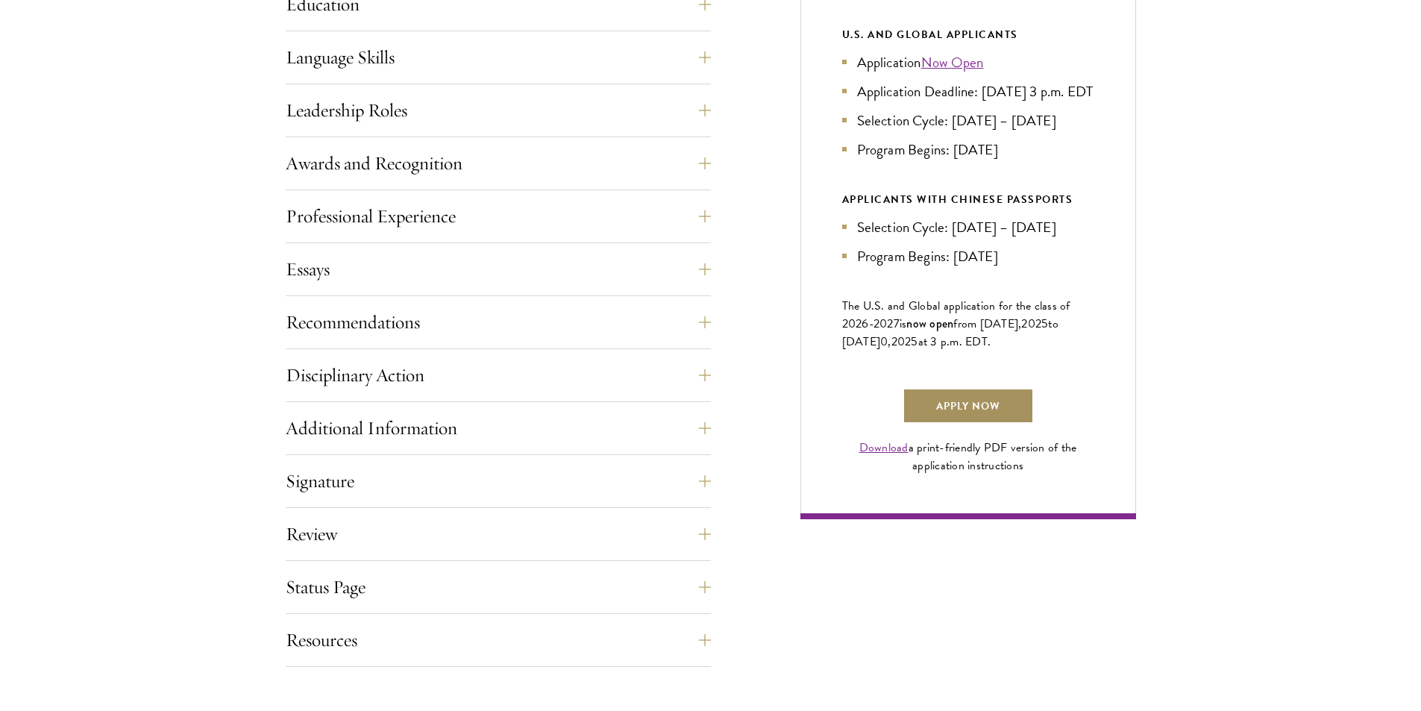
click at [923, 424] on link "Apply Now" at bounding box center [967, 406] width 131 height 36
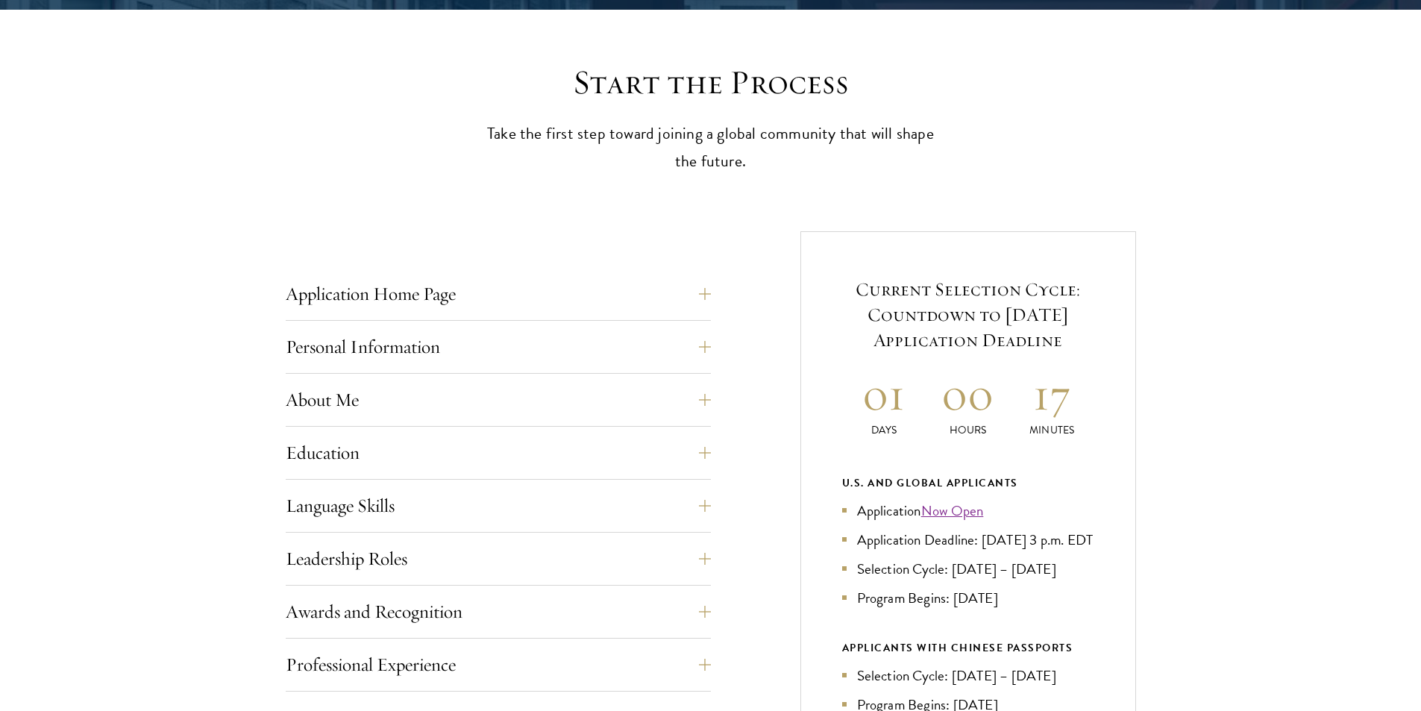
scroll to position [373, 0]
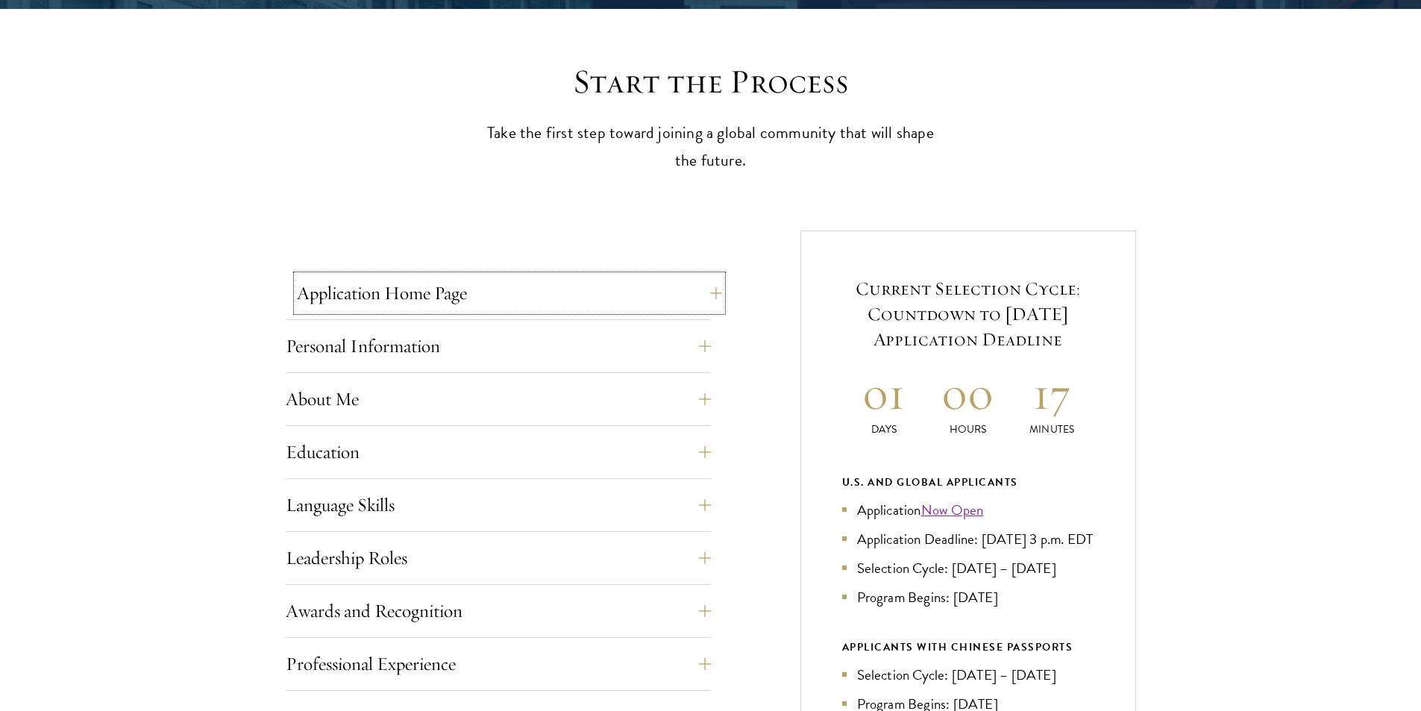
click at [483, 307] on button "Application Home Page" at bounding box center [509, 293] width 425 height 36
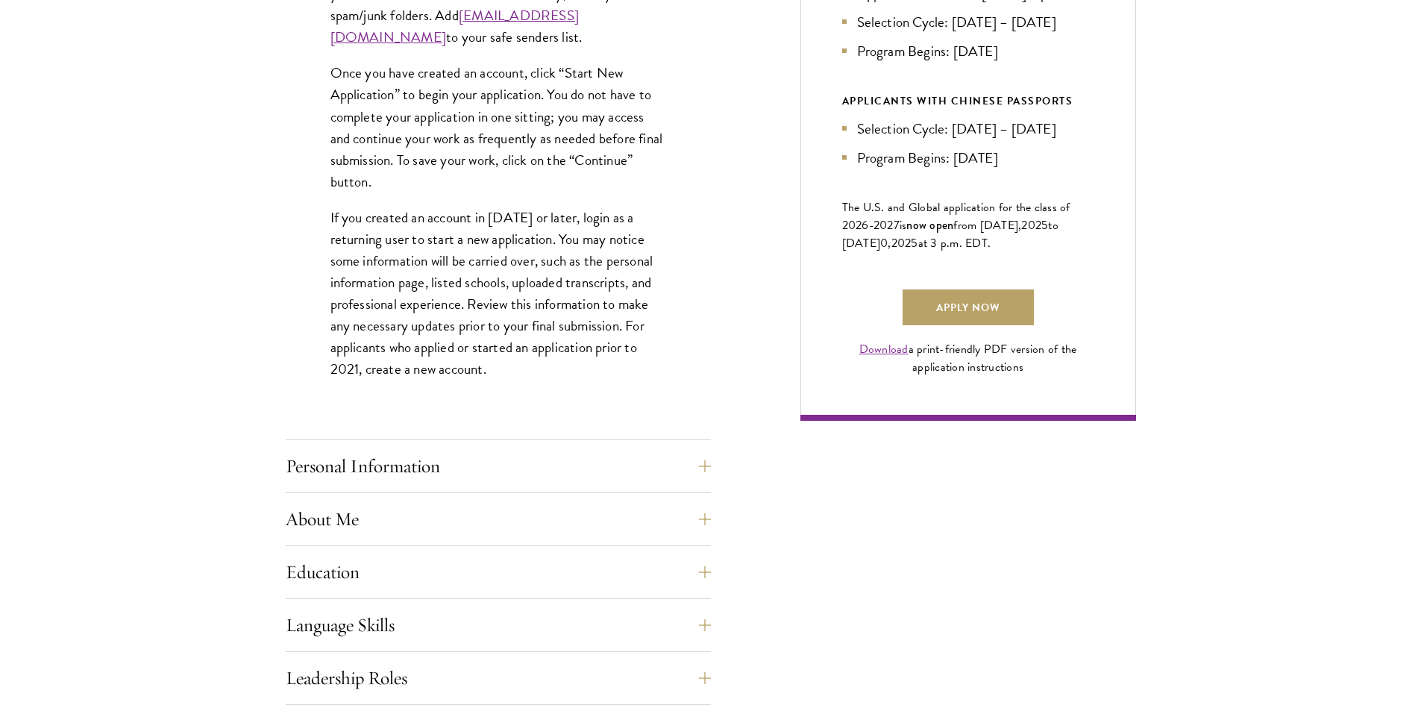
scroll to position [969, 0]
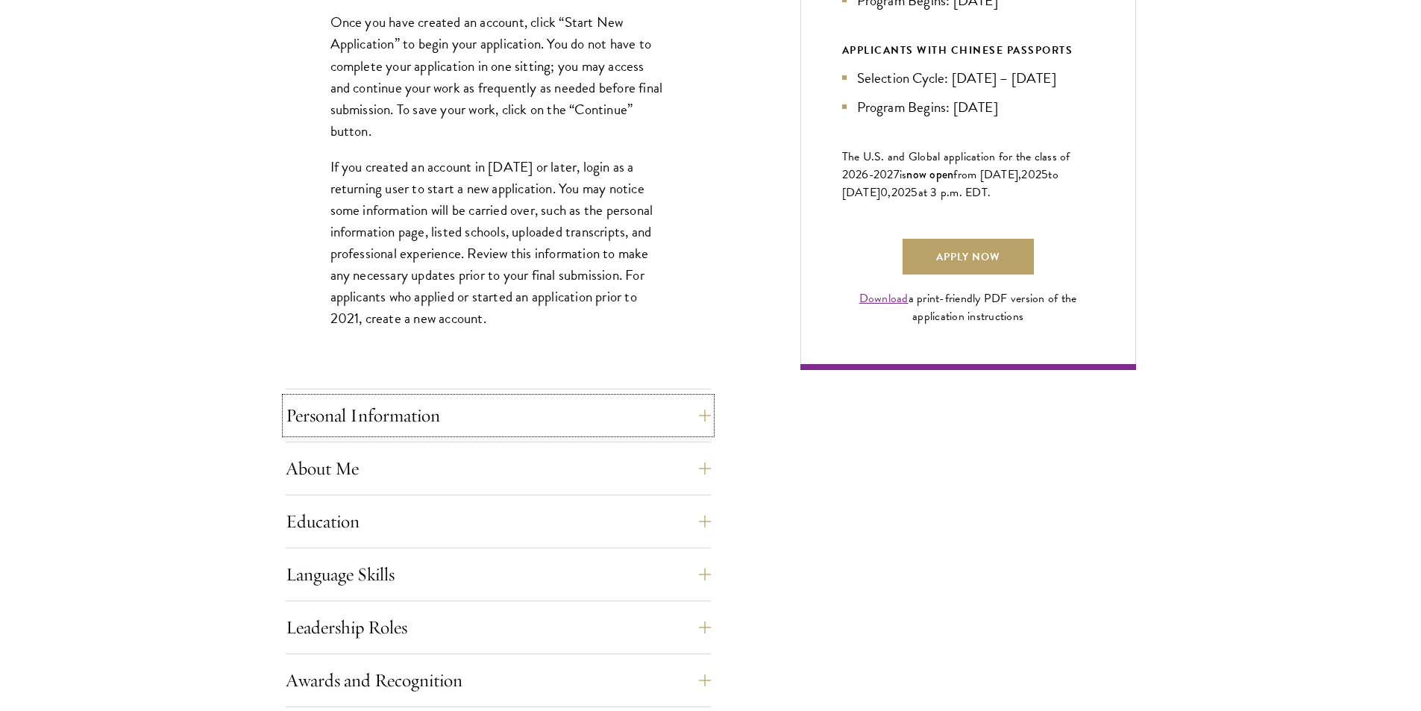
drag, startPoint x: 480, startPoint y: 412, endPoint x: 506, endPoint y: 403, distance: 27.6
click at [487, 410] on button "Personal Information" at bounding box center [498, 415] width 425 height 36
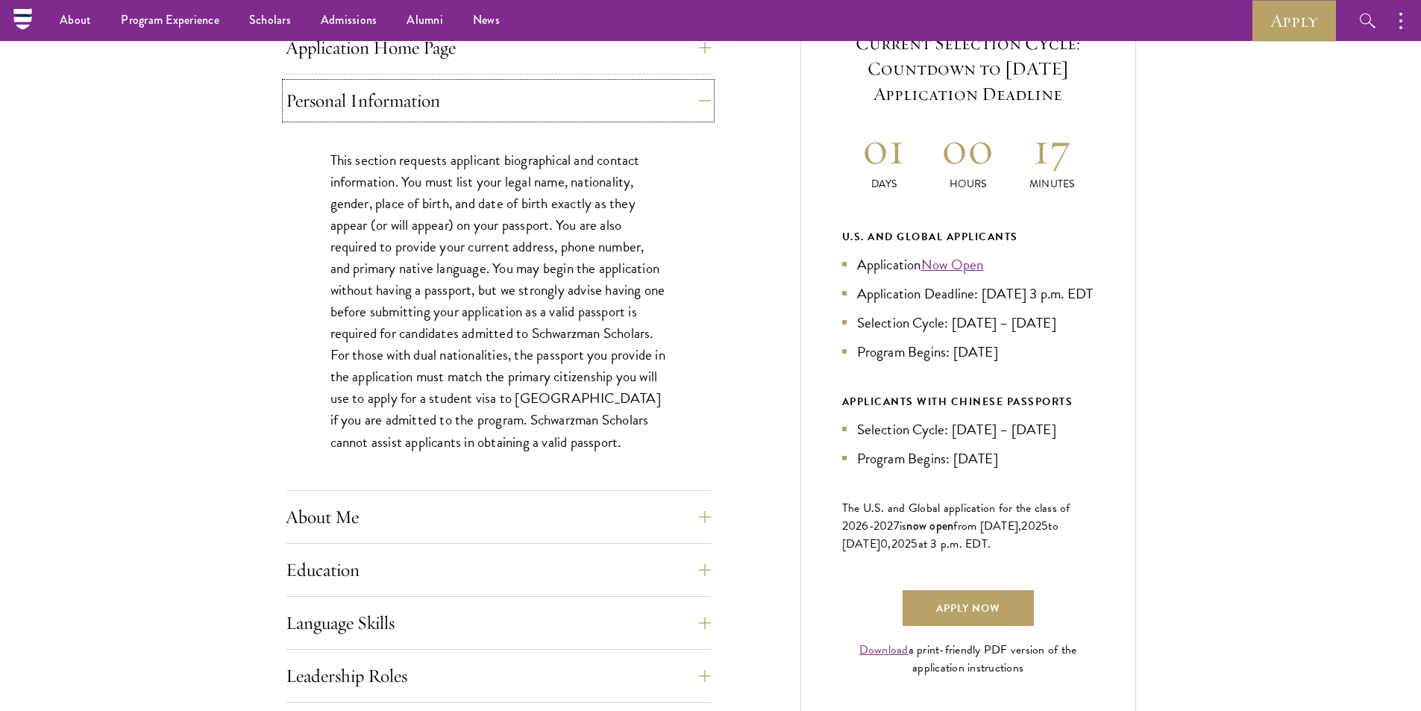
scroll to position [597, 0]
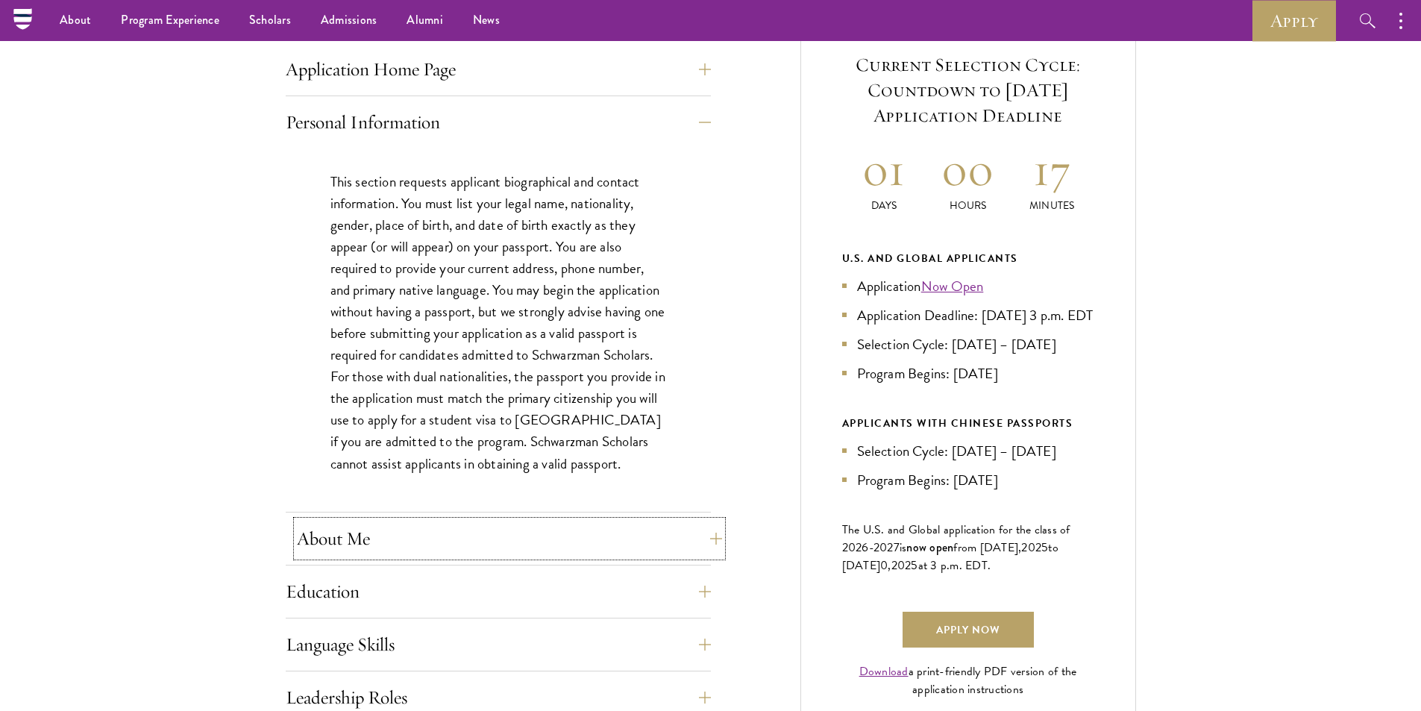
click at [337, 541] on button "About Me" at bounding box center [509, 539] width 425 height 36
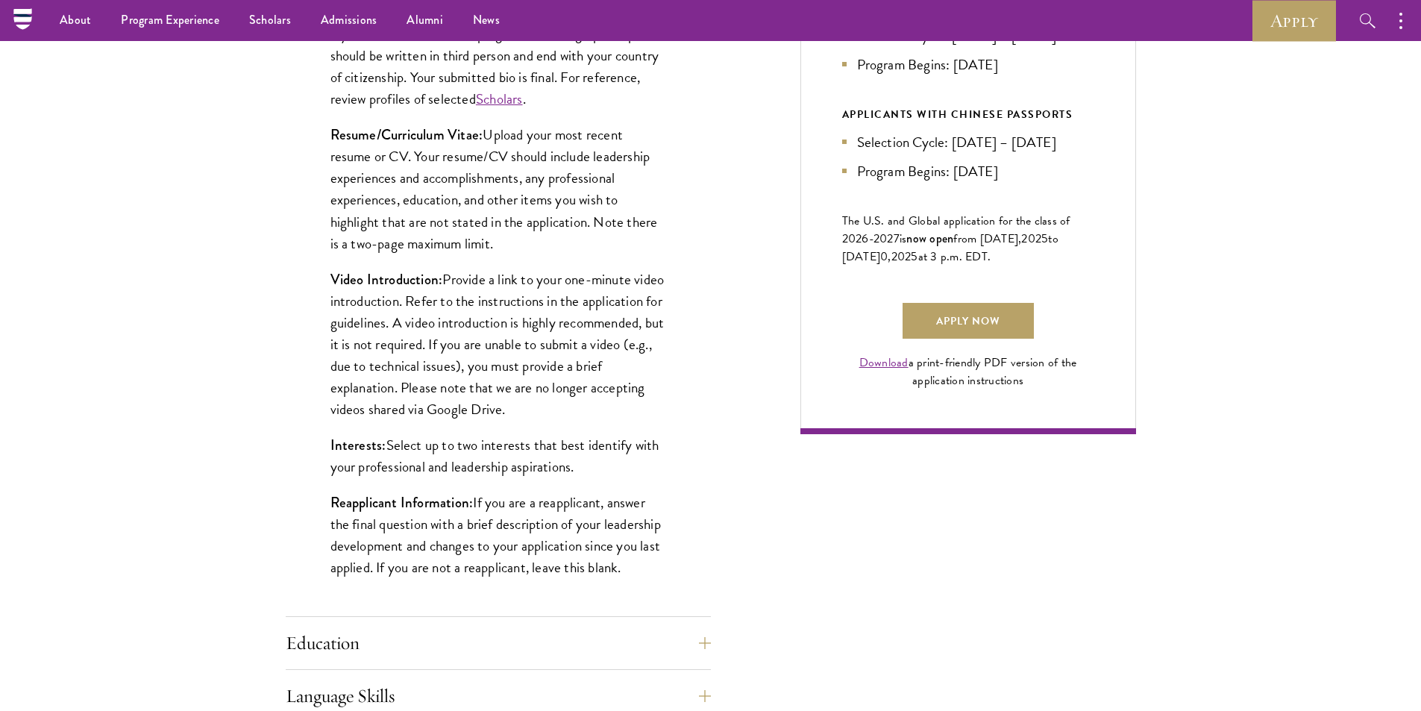
scroll to position [895, 0]
